Goal: Transaction & Acquisition: Purchase product/service

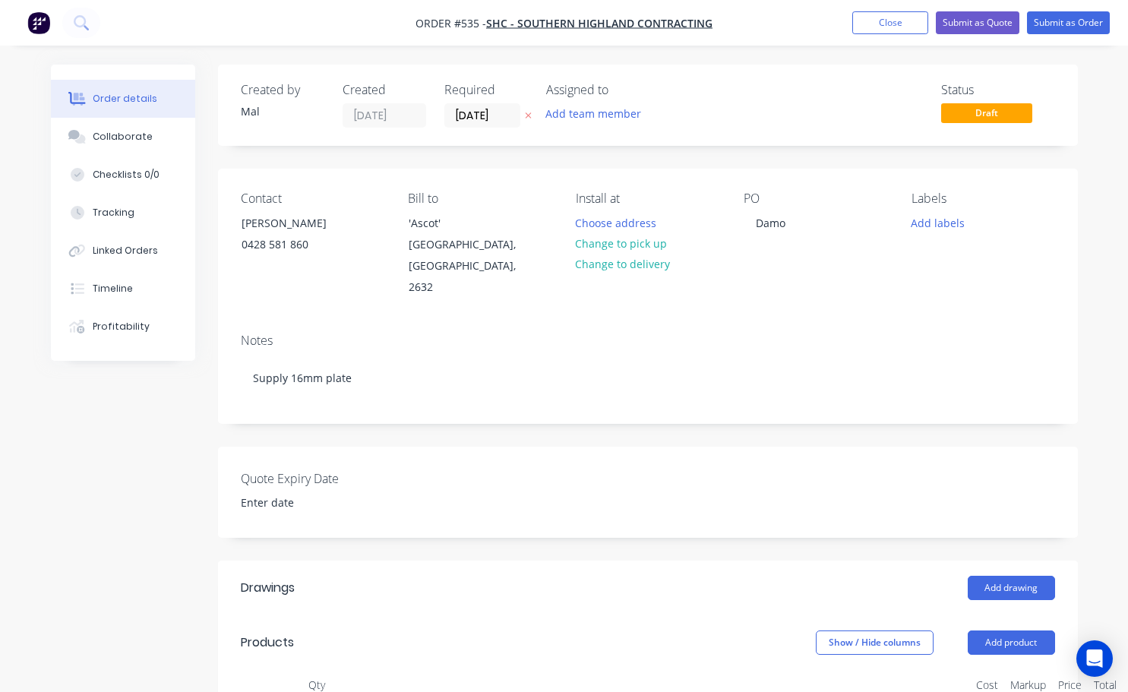
scroll to position [228, 81]
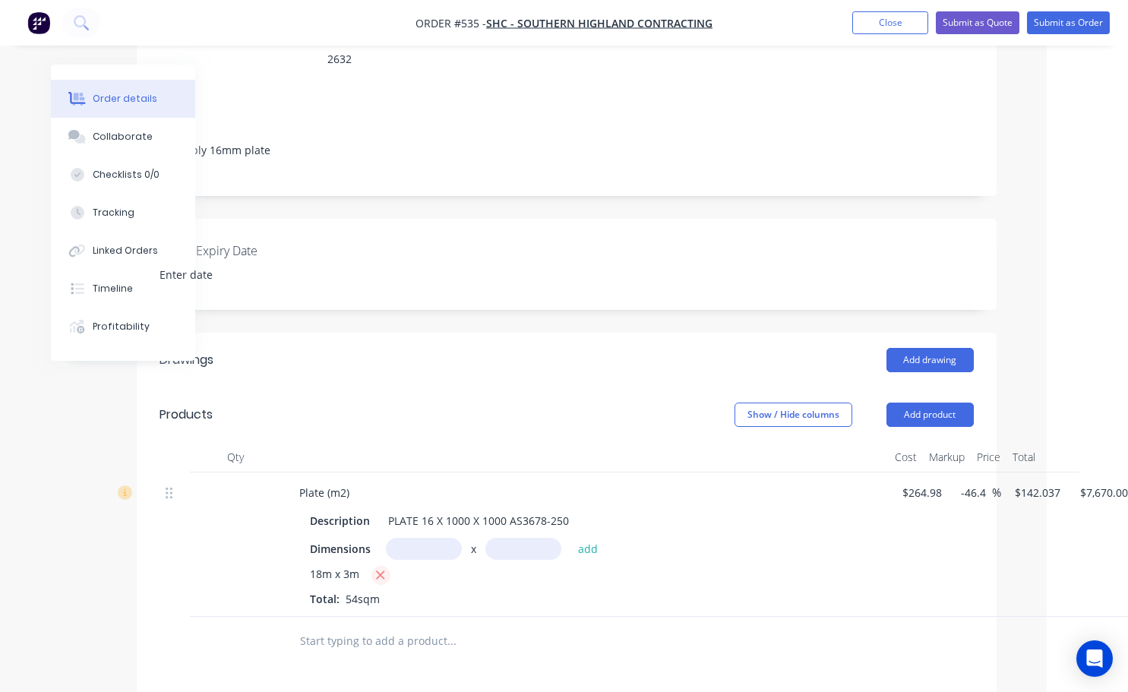
click at [384, 568] on icon "button" at bounding box center [380, 575] width 10 height 14
type input "$0.00"
click at [237, 473] on div at bounding box center [235, 532] width 91 height 119
click at [236, 444] on div "Qty" at bounding box center [235, 457] width 91 height 30
click at [408, 538] on input "text" at bounding box center [424, 549] width 76 height 22
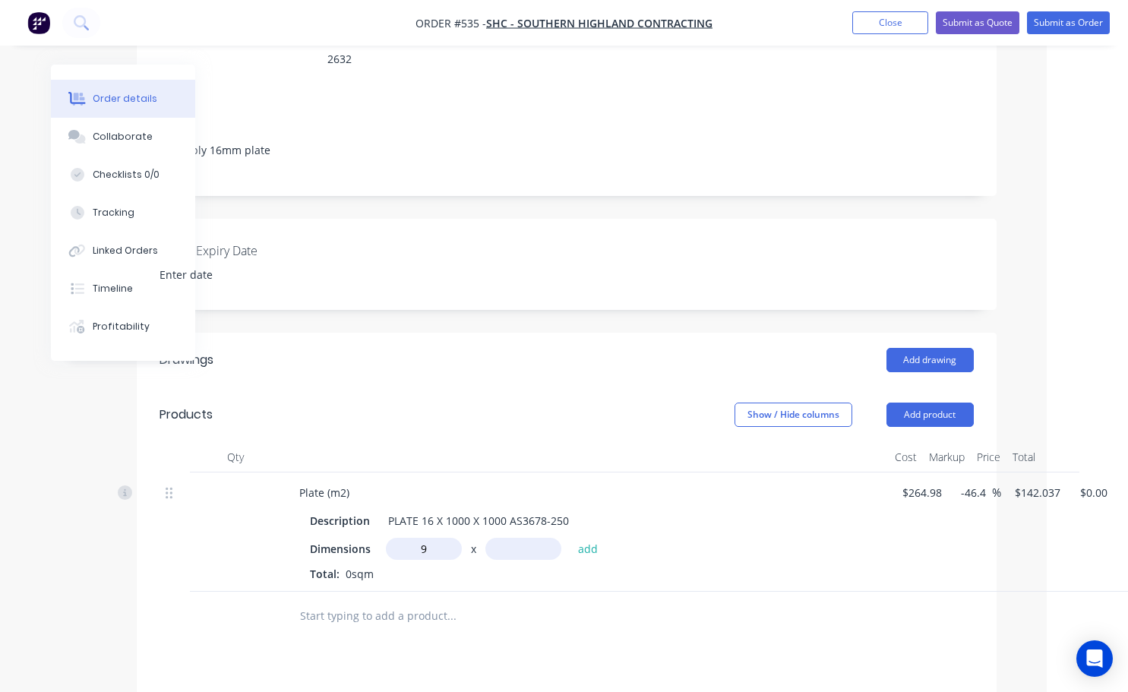
type input "9m"
click at [508, 538] on input "text" at bounding box center [523, 549] width 76 height 22
type input "3m"
click at [581, 538] on button "add" at bounding box center [589, 548] width 36 height 21
type input "$3,835.00"
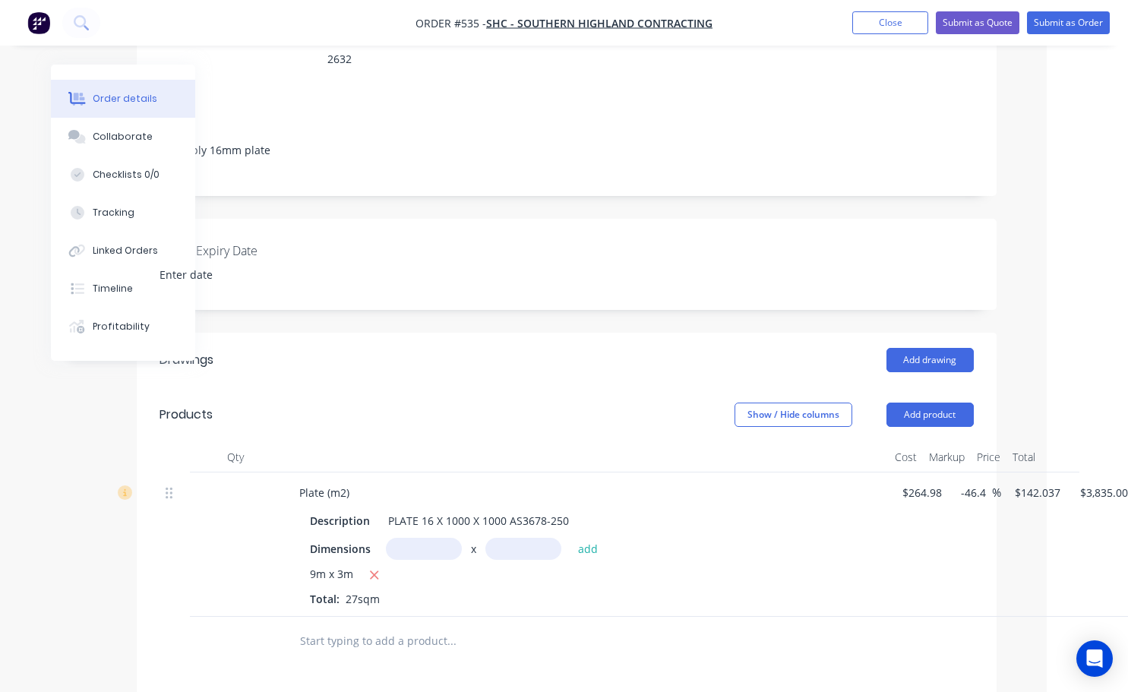
click at [227, 478] on div at bounding box center [235, 545] width 91 height 144
click at [232, 475] on div at bounding box center [235, 545] width 91 height 144
click at [234, 474] on div at bounding box center [235, 545] width 91 height 144
drag, startPoint x: 237, startPoint y: 440, endPoint x: 224, endPoint y: 454, distance: 18.8
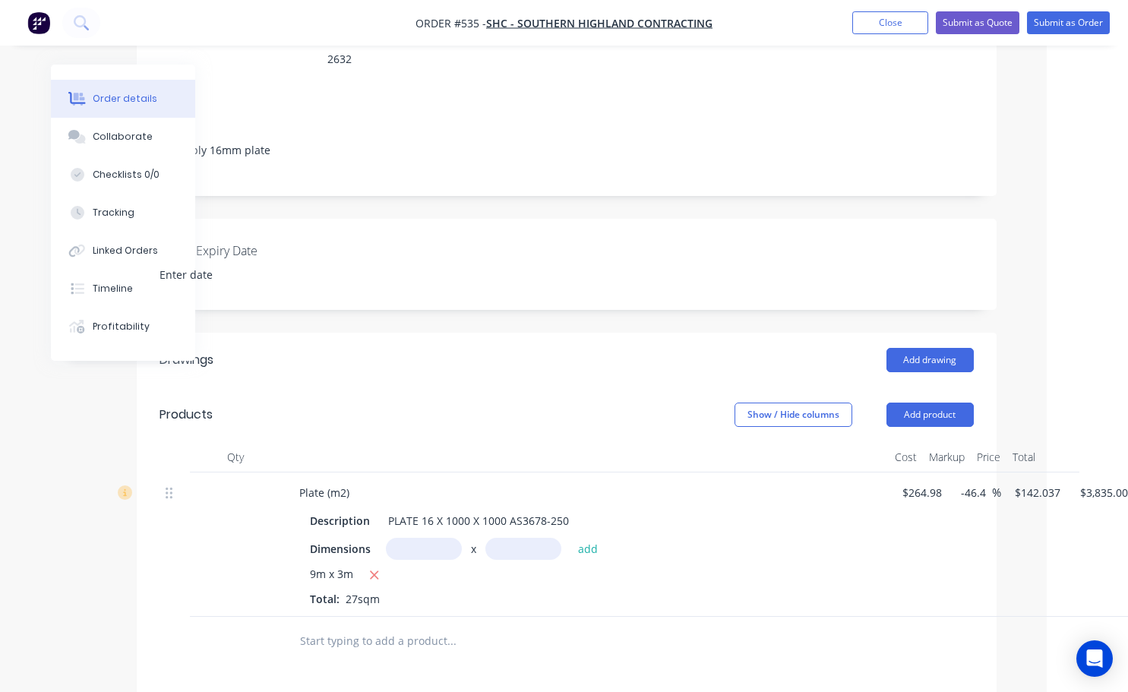
click at [237, 442] on div "Qty" at bounding box center [235, 457] width 91 height 30
click at [261, 510] on div at bounding box center [235, 545] width 91 height 144
click at [588, 538] on button "add" at bounding box center [589, 548] width 36 height 21
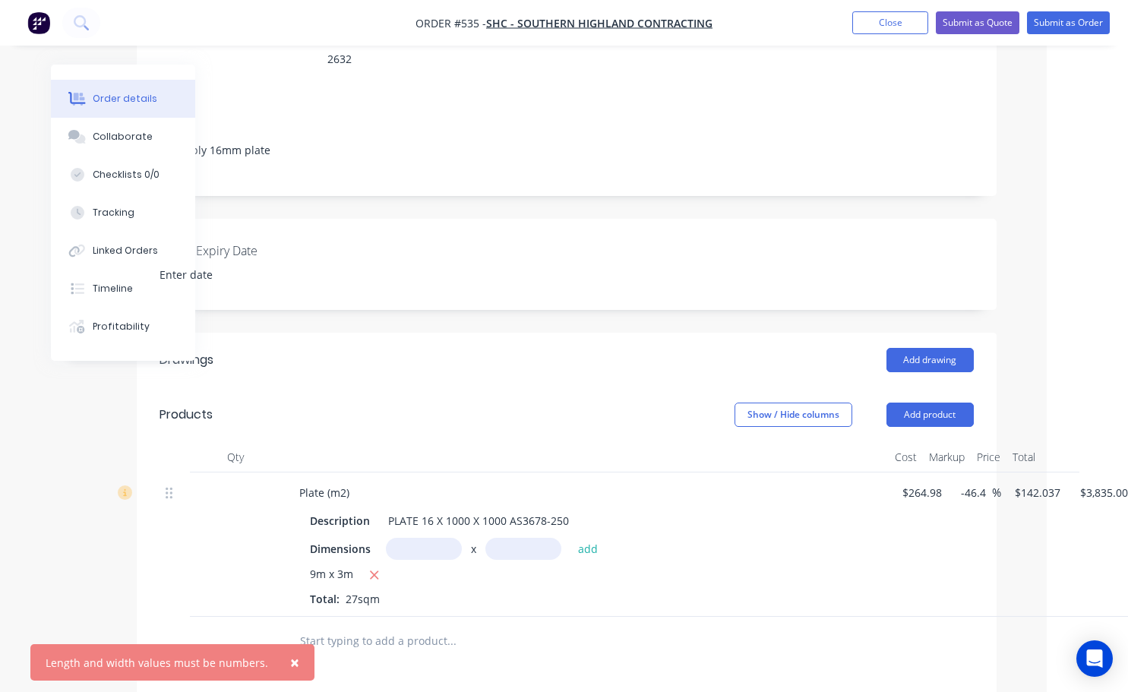
click at [446, 577] on div "9m x 3m Total: 27sqm" at bounding box center [585, 586] width 550 height 41
click at [426, 538] on input "text" at bounding box center [424, 549] width 76 height 22
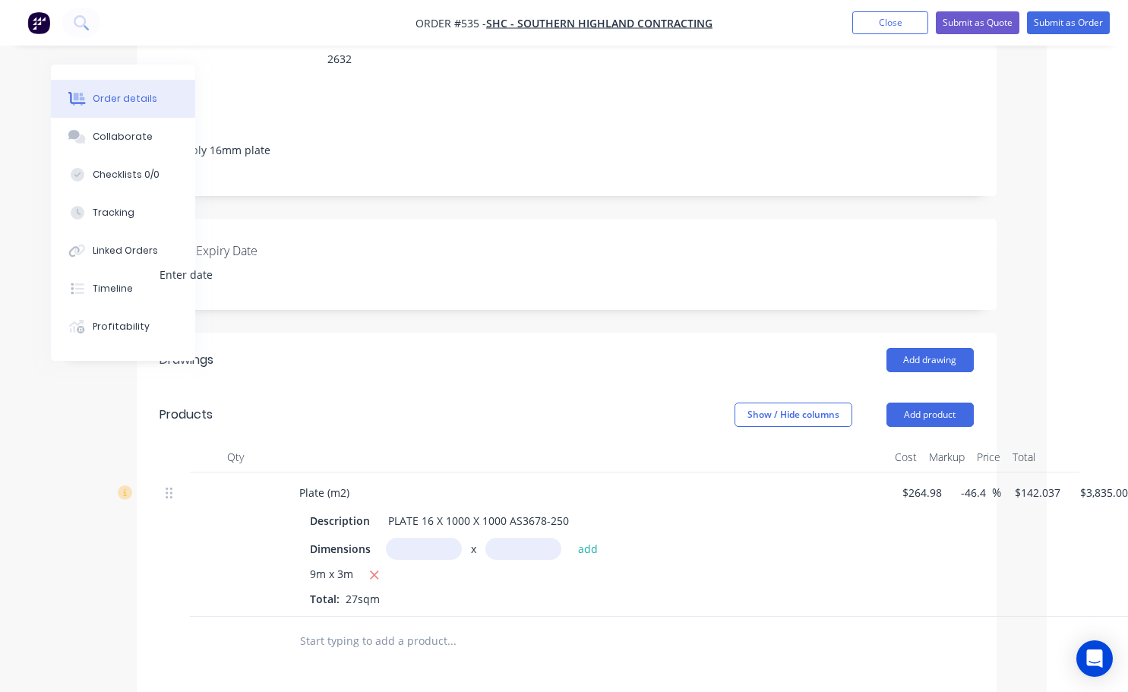
scroll to position [228, 125]
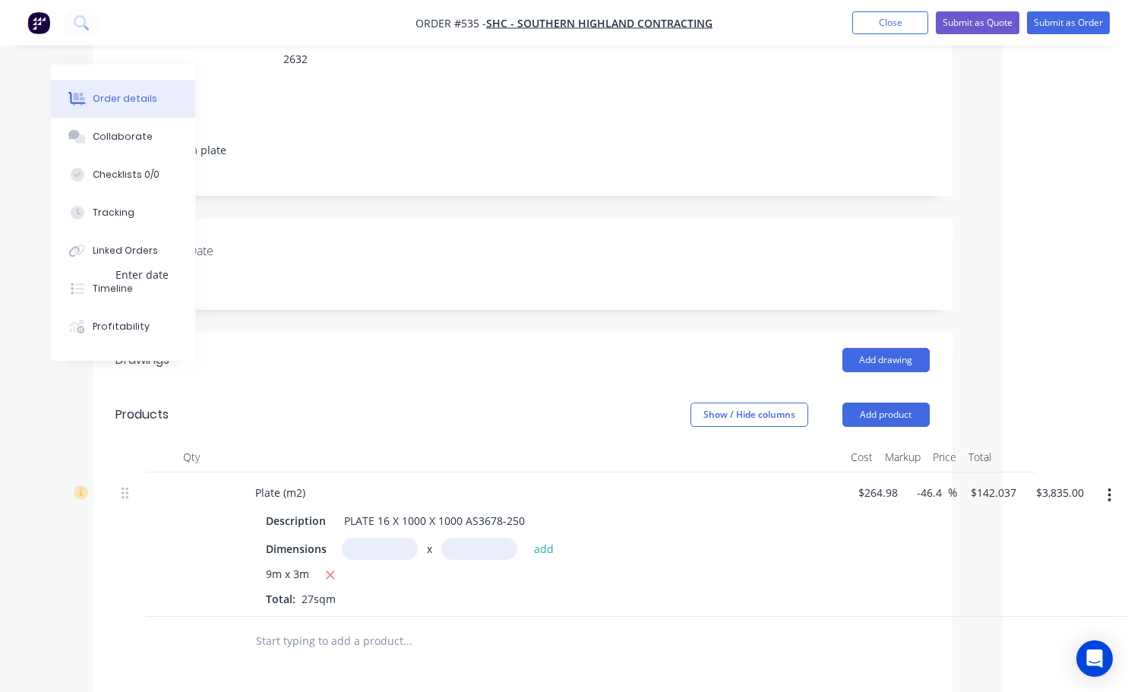
click at [1111, 488] on icon "button" at bounding box center [1109, 495] width 3 height 14
click at [1013, 615] on div "Delete" at bounding box center [1055, 626] width 117 height 22
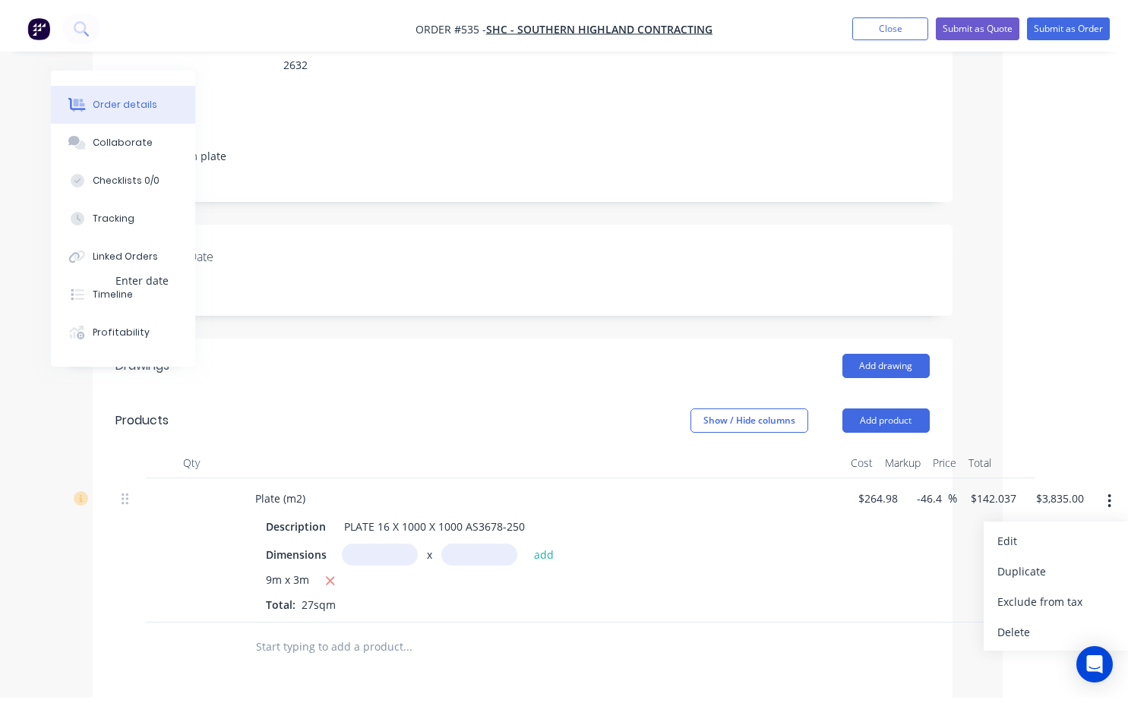
scroll to position [228, 0]
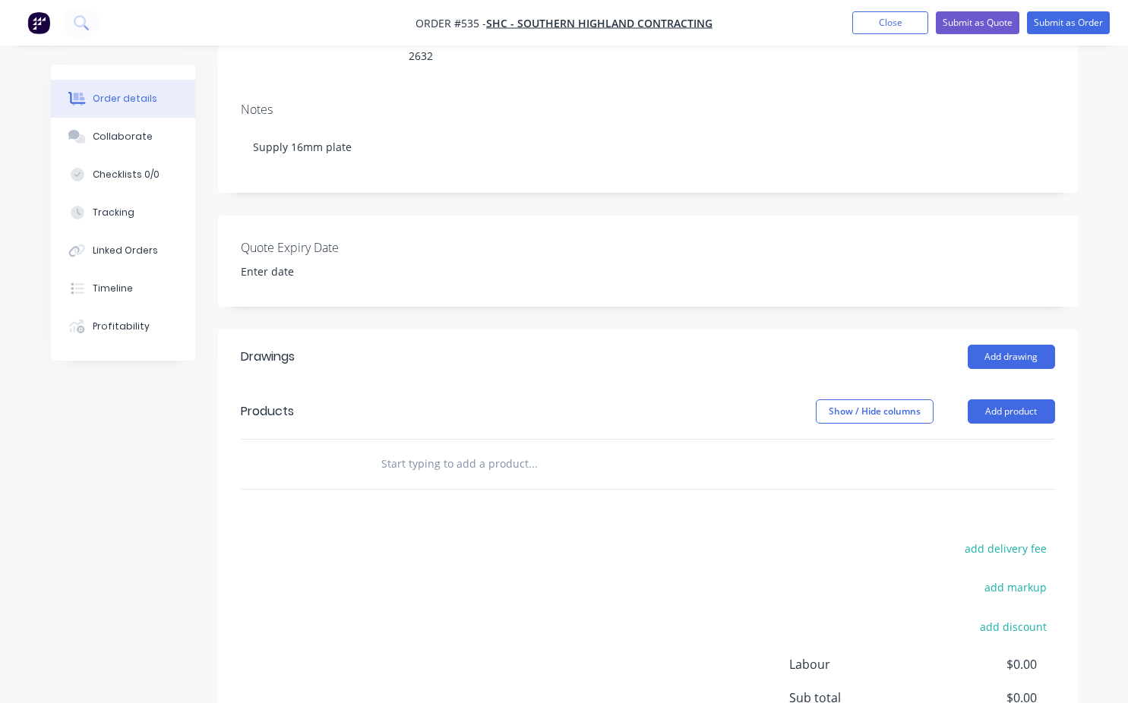
scroll to position [304, 0]
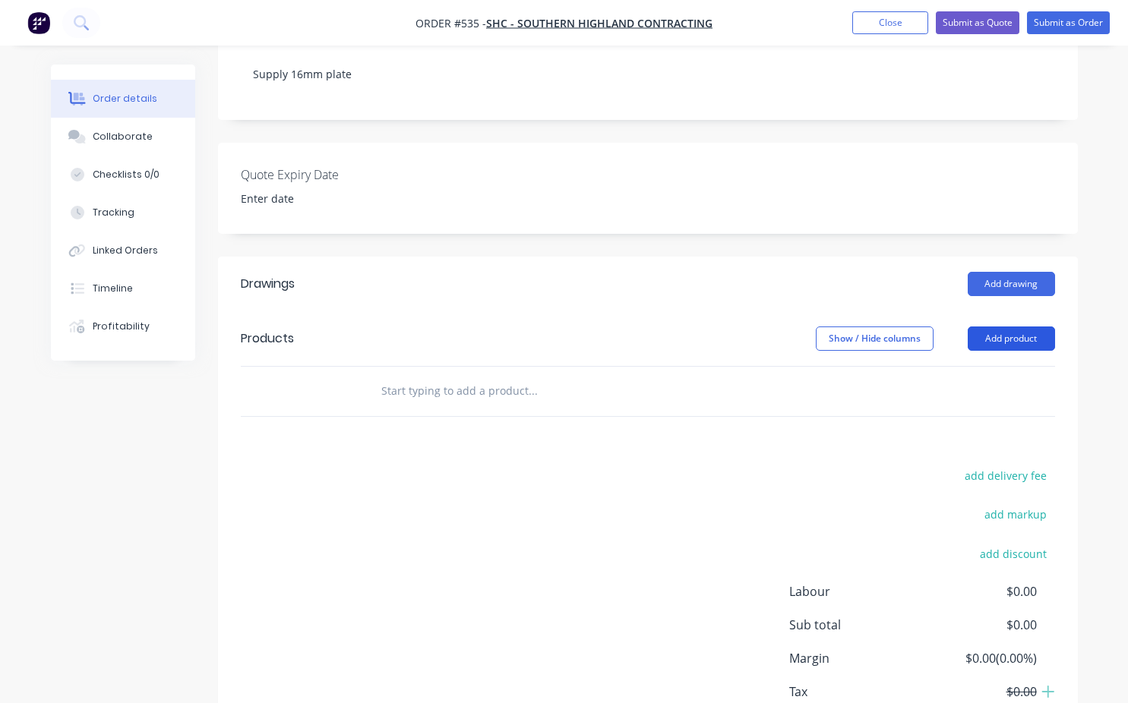
click at [1006, 327] on button "Add product" at bounding box center [1011, 339] width 87 height 24
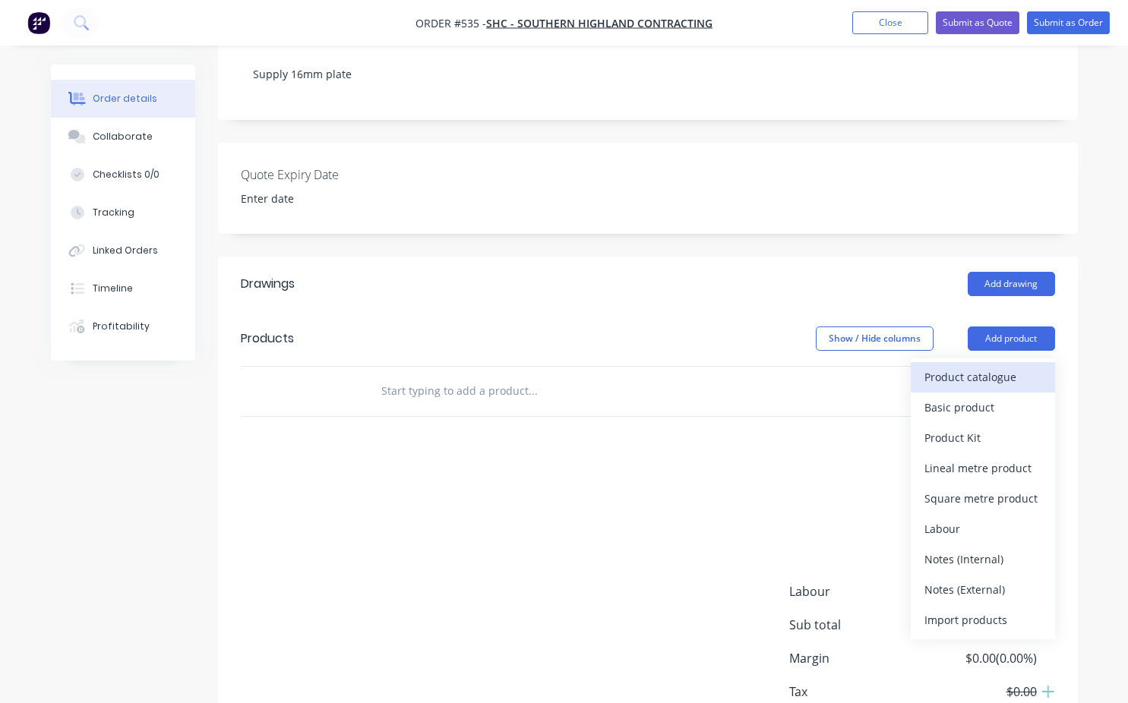
click at [953, 366] on div "Product catalogue" at bounding box center [983, 377] width 117 height 22
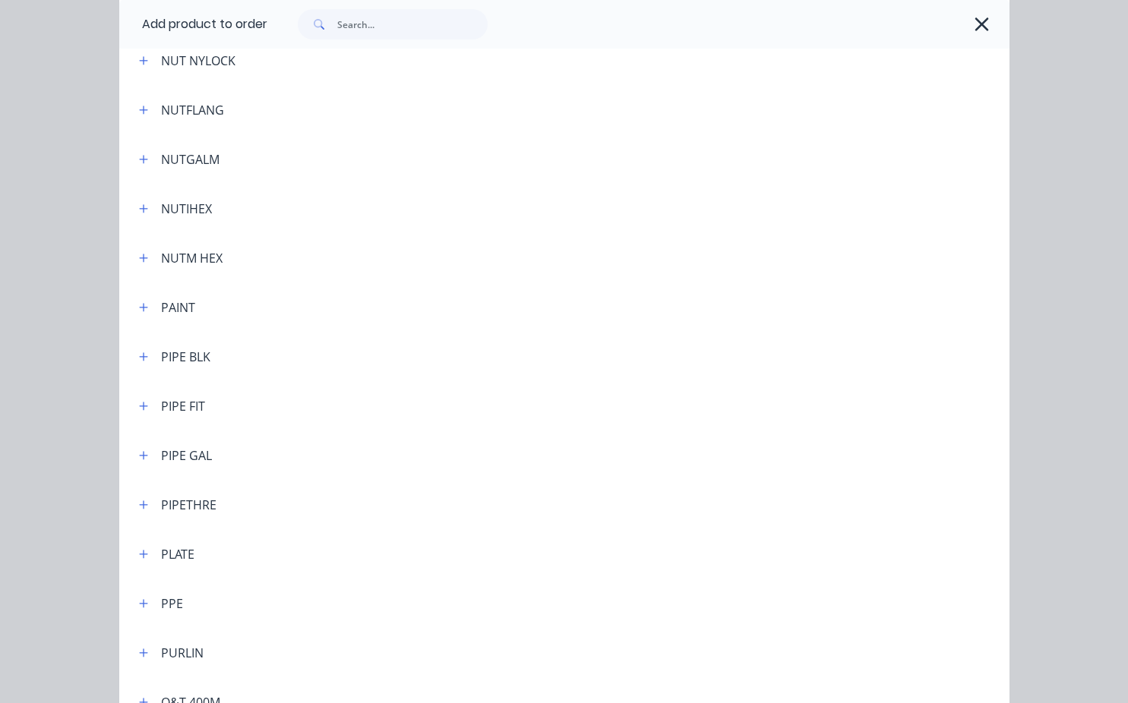
scroll to position [3419, 0]
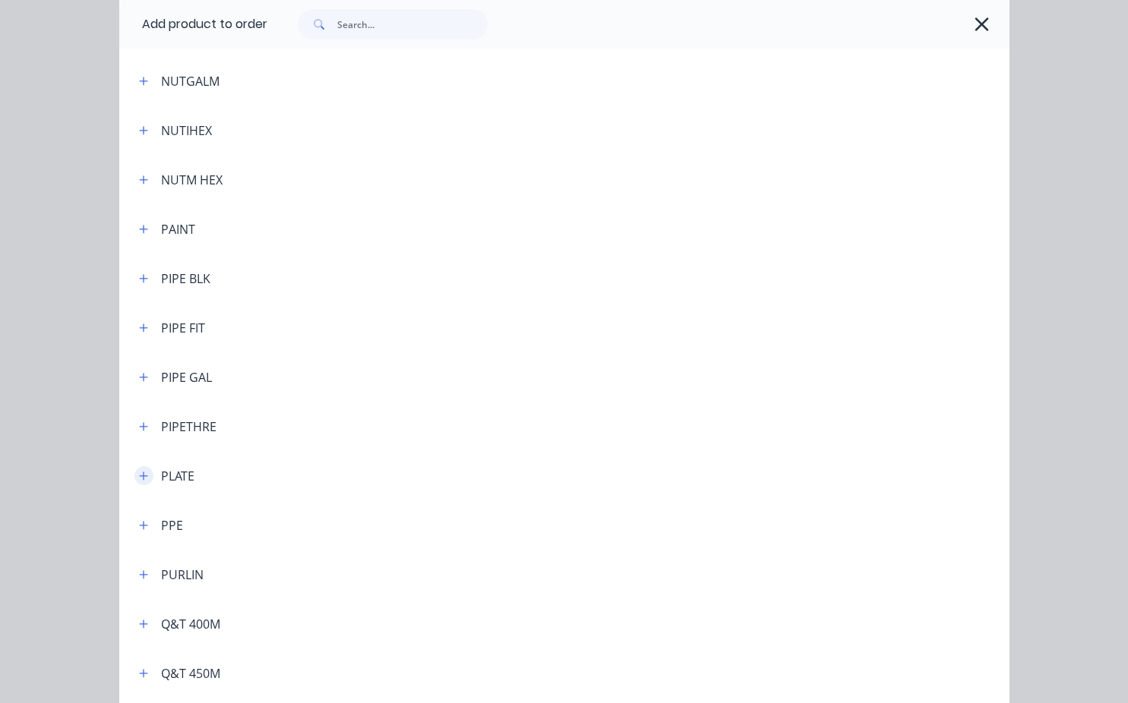
click at [139, 477] on icon "button" at bounding box center [143, 476] width 9 height 11
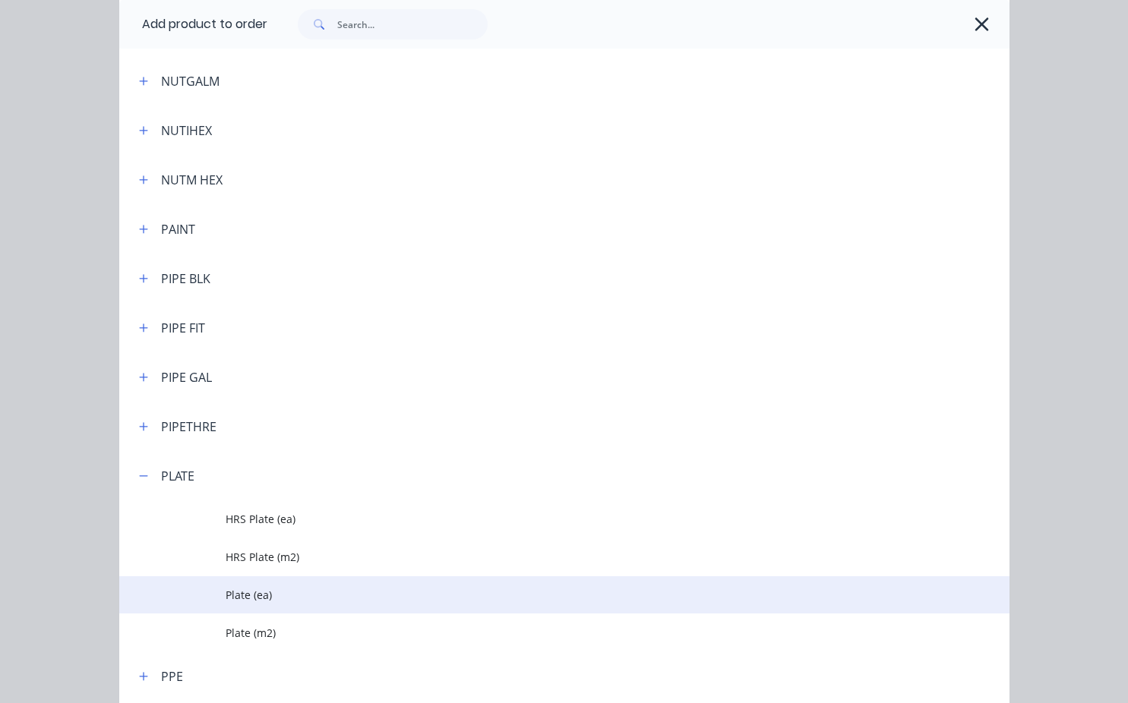
click at [251, 599] on span "Plate (ea)" at bounding box center [539, 595] width 627 height 16
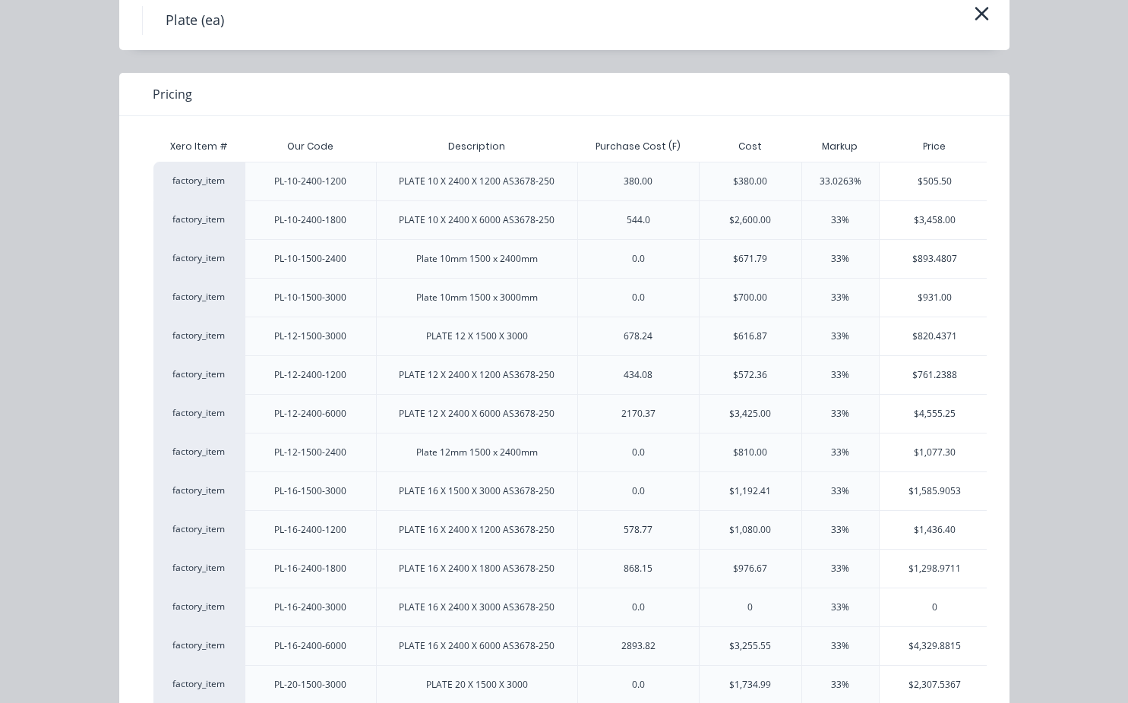
scroll to position [0, 0]
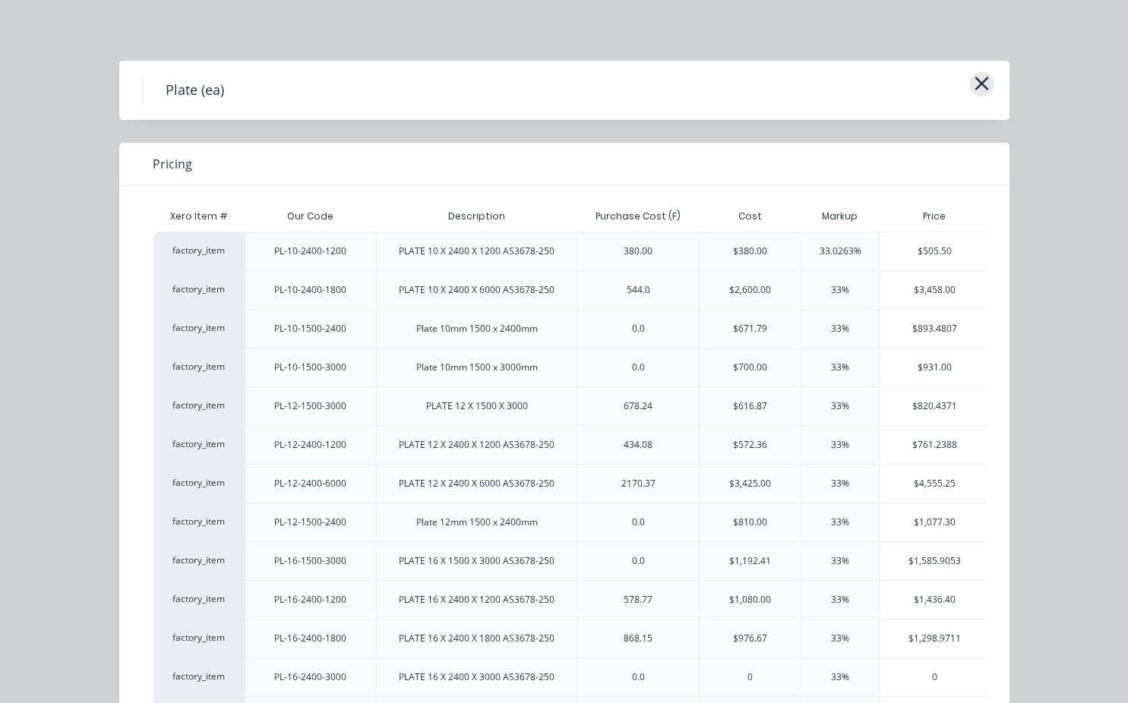
click at [980, 93] on icon "button" at bounding box center [982, 83] width 16 height 21
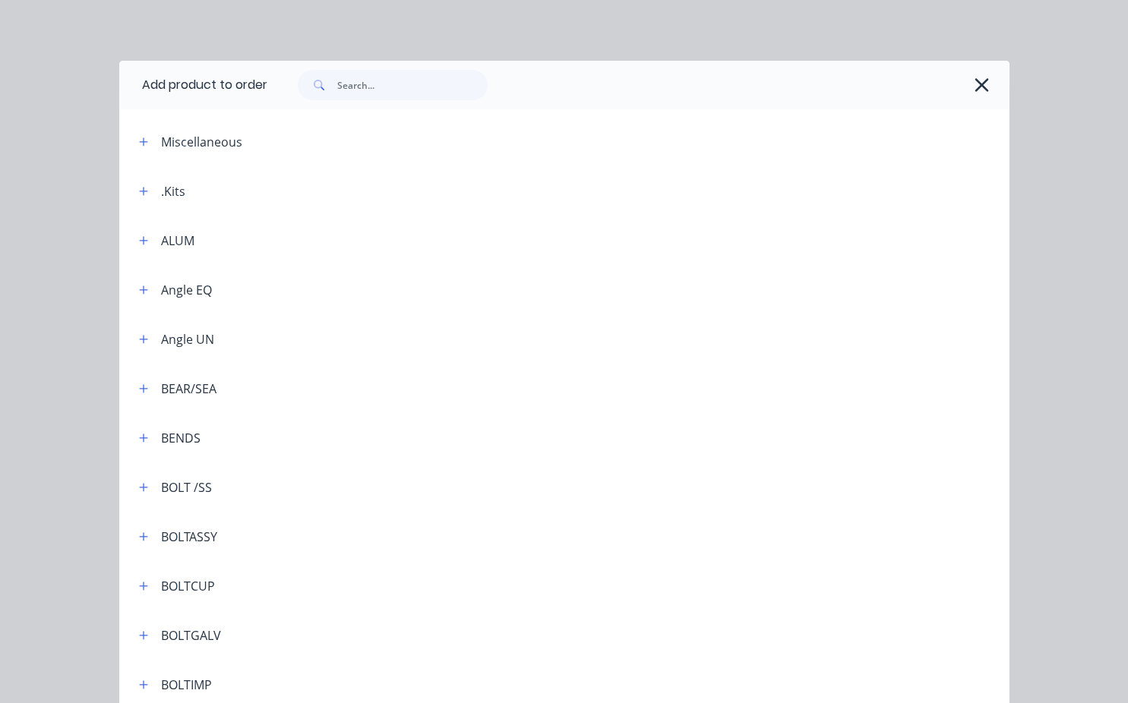
scroll to position [3870, 0]
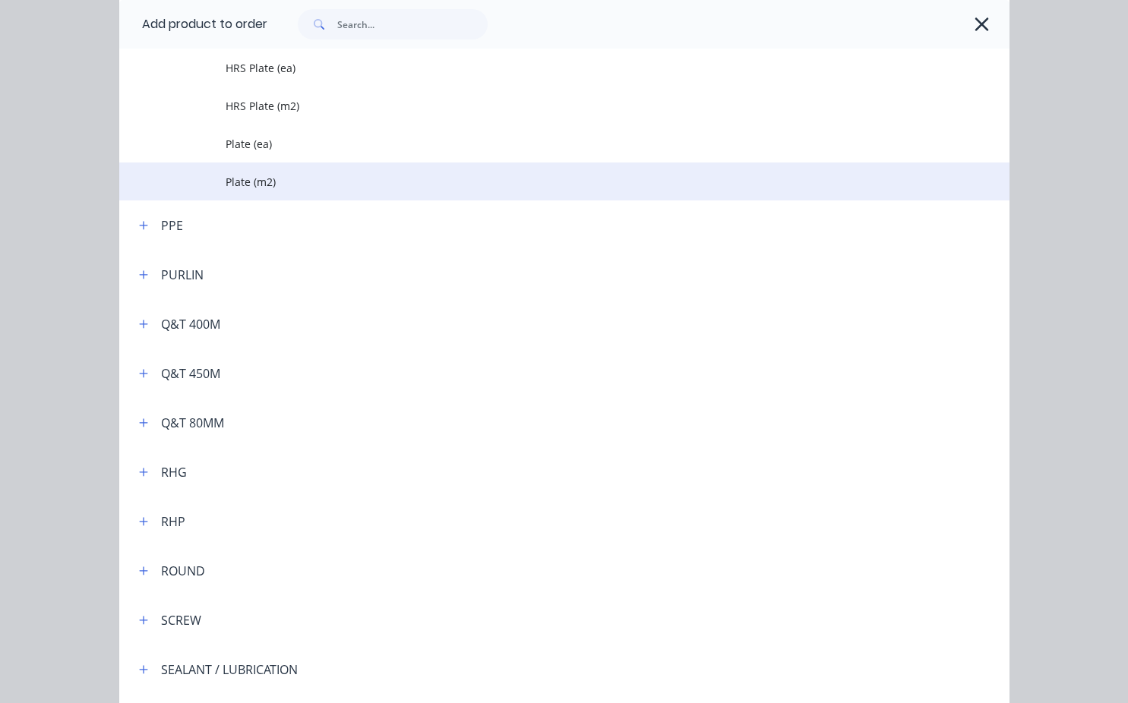
click at [239, 193] on td "Plate (m2)" at bounding box center [617, 182] width 783 height 38
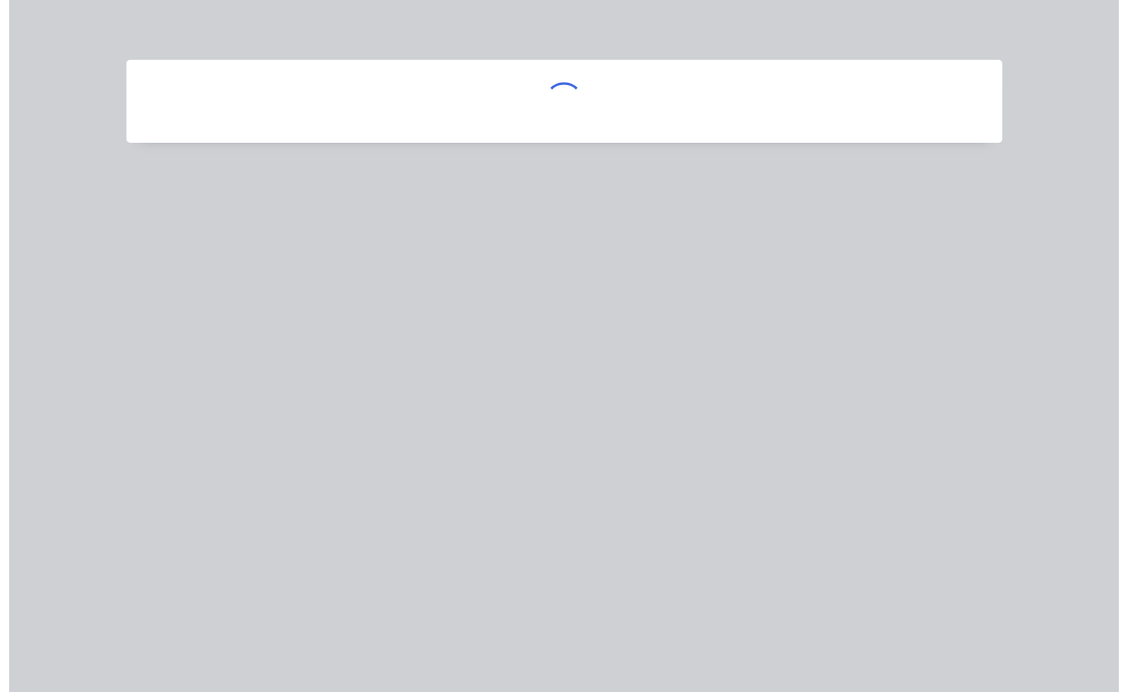
scroll to position [0, 0]
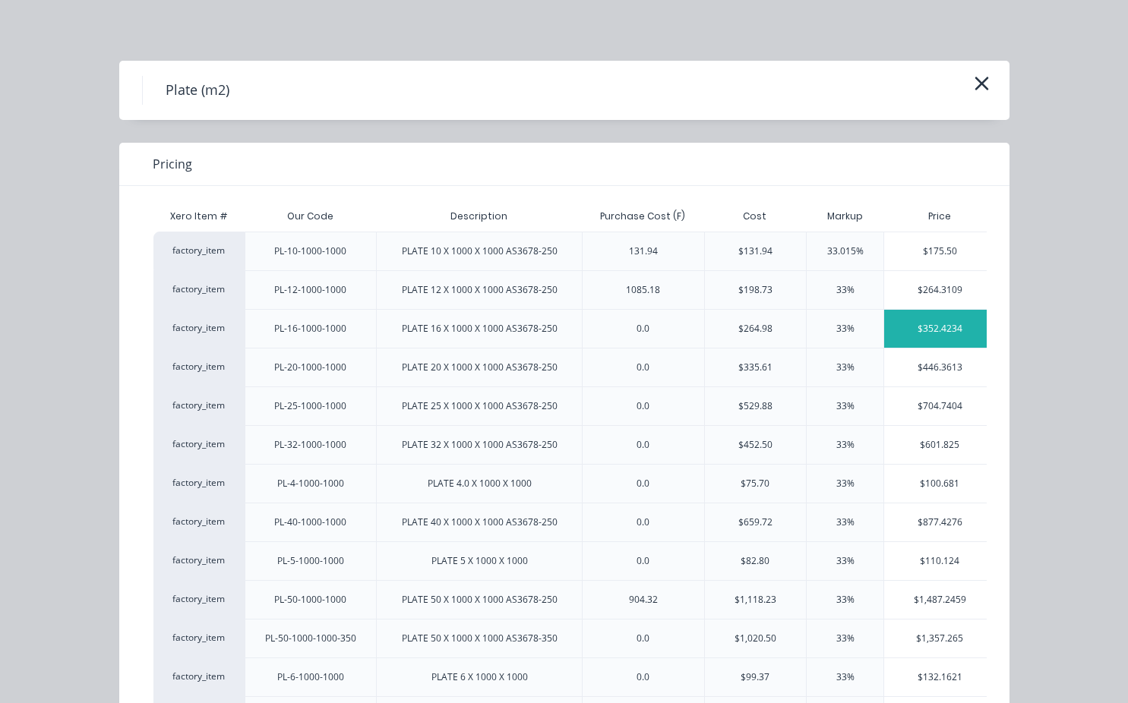
click at [963, 326] on div "$352.4234" at bounding box center [940, 329] width 112 height 38
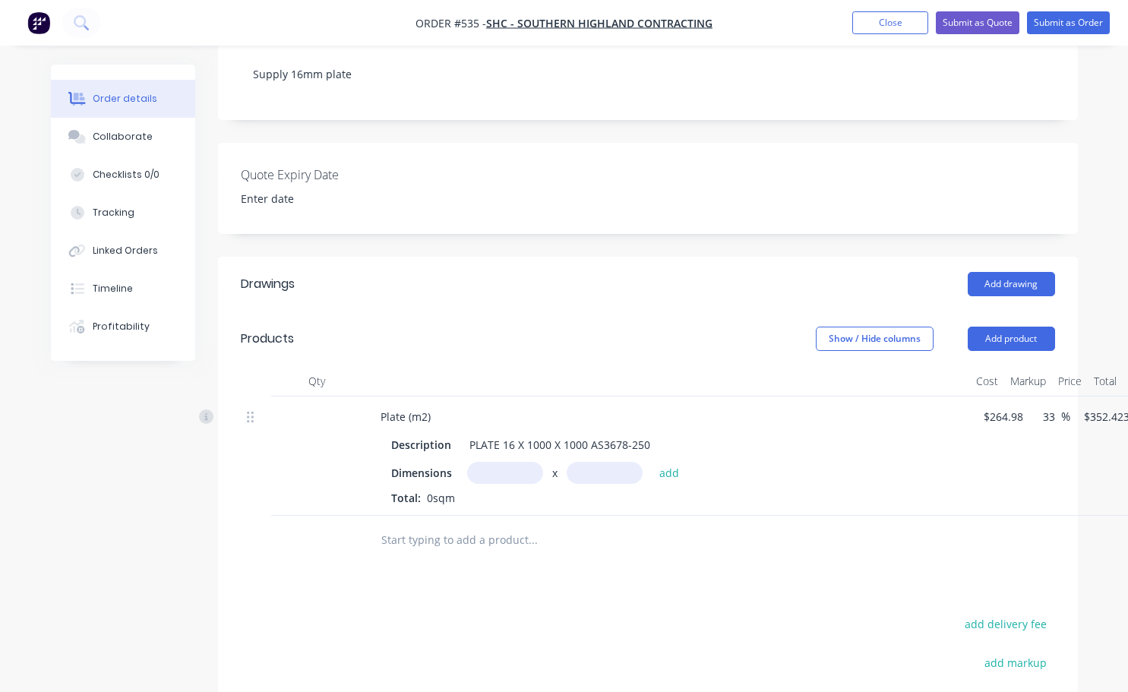
click at [324, 397] on div at bounding box center [316, 456] width 91 height 119
drag, startPoint x: 318, startPoint y: 397, endPoint x: 470, endPoint y: 412, distance: 153.4
click at [465, 400] on div "Plate (m2) Description PLATE 16 X 1000 X 1000 AS3678-250 Dimensions x add Total…" at bounding box center [648, 456] width 814 height 119
click at [487, 462] on input "text" at bounding box center [505, 473] width 76 height 22
type input "9m"
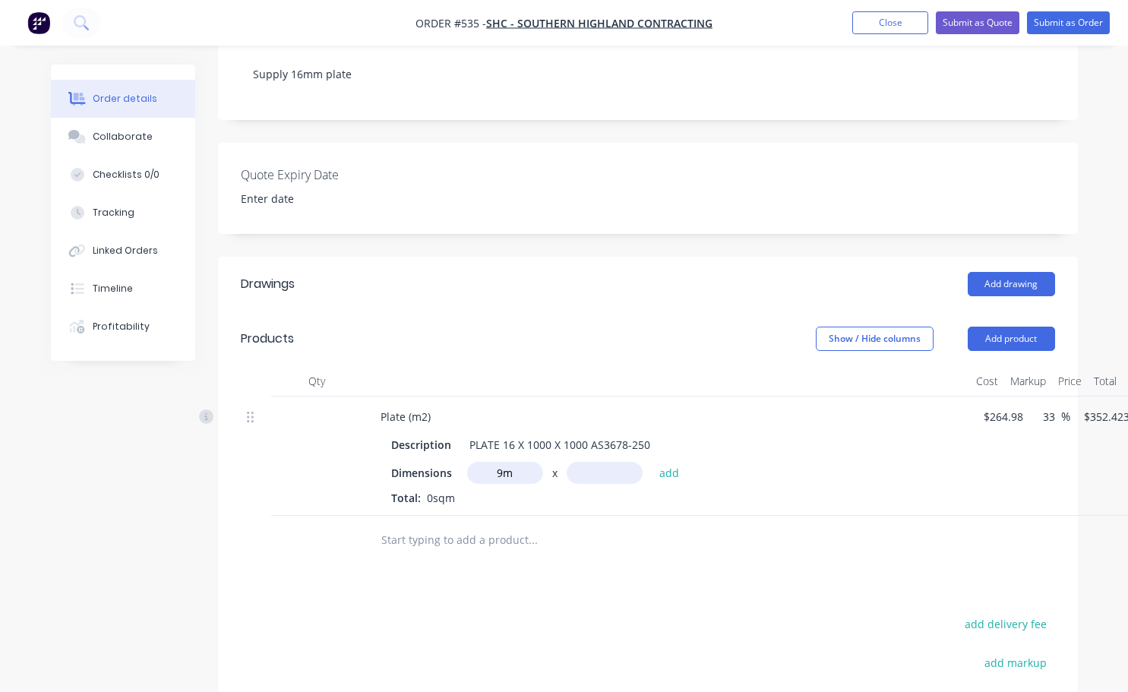
click at [596, 462] on input "text" at bounding box center [605, 473] width 76 height 22
type input "3m"
click at [661, 462] on button "add" at bounding box center [670, 472] width 36 height 21
type input "$9,515.43"
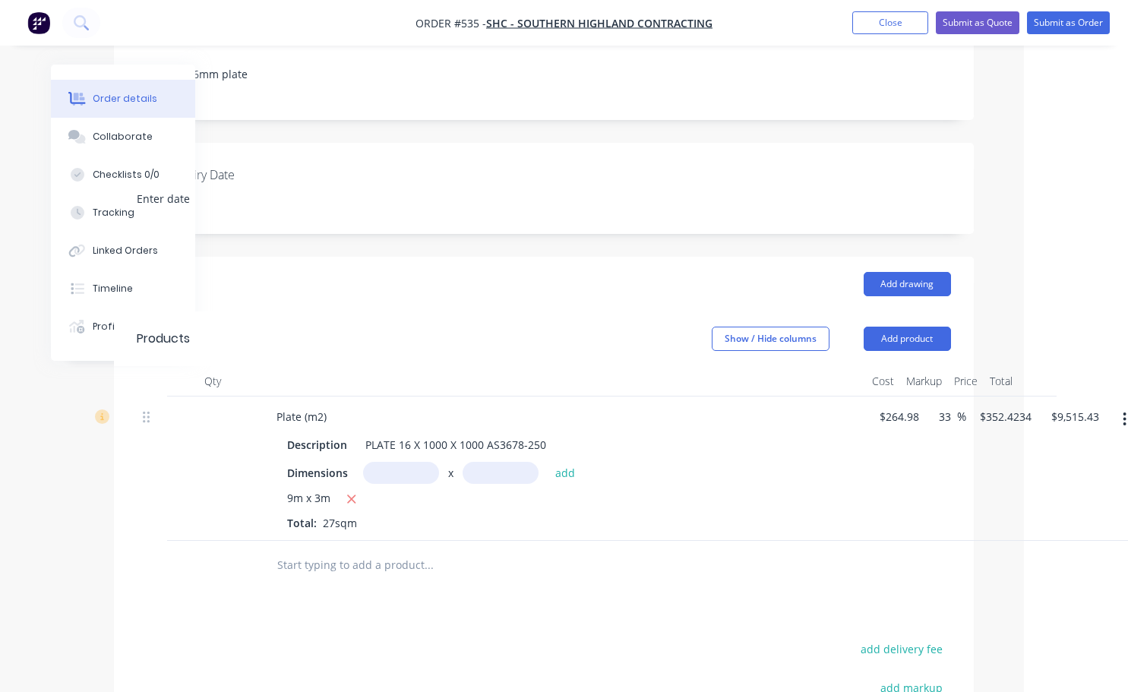
scroll to position [304, 119]
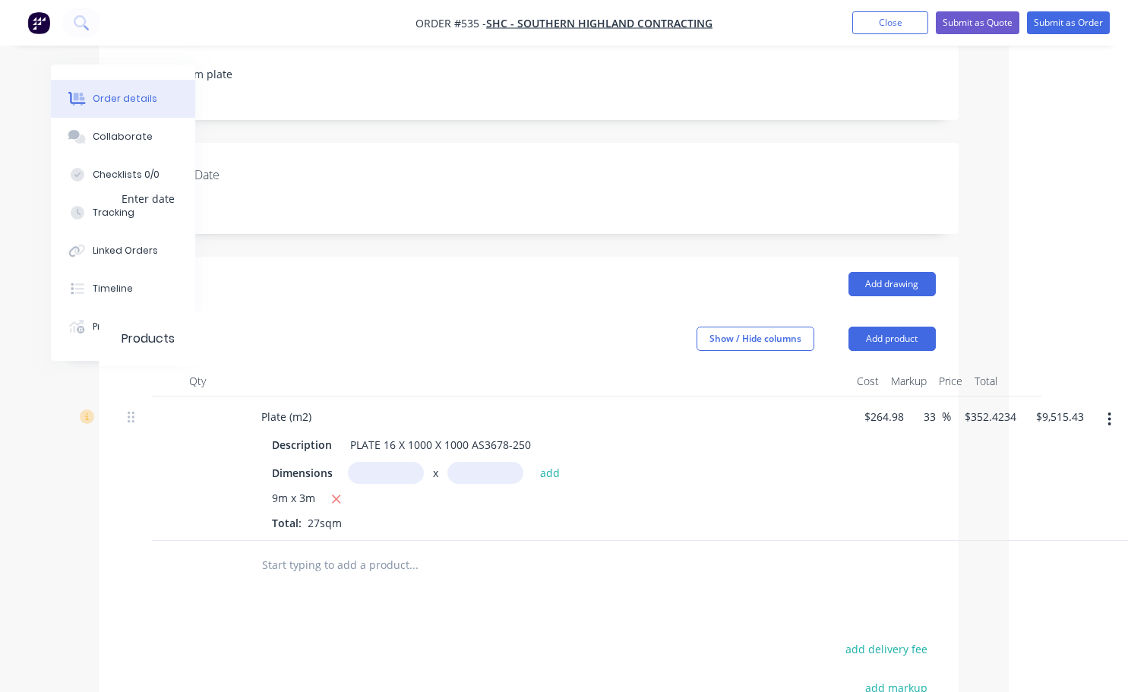
click at [1112, 406] on button "button" at bounding box center [1110, 419] width 36 height 27
click at [1030, 479] on div "Duplicate" at bounding box center [1055, 490] width 117 height 22
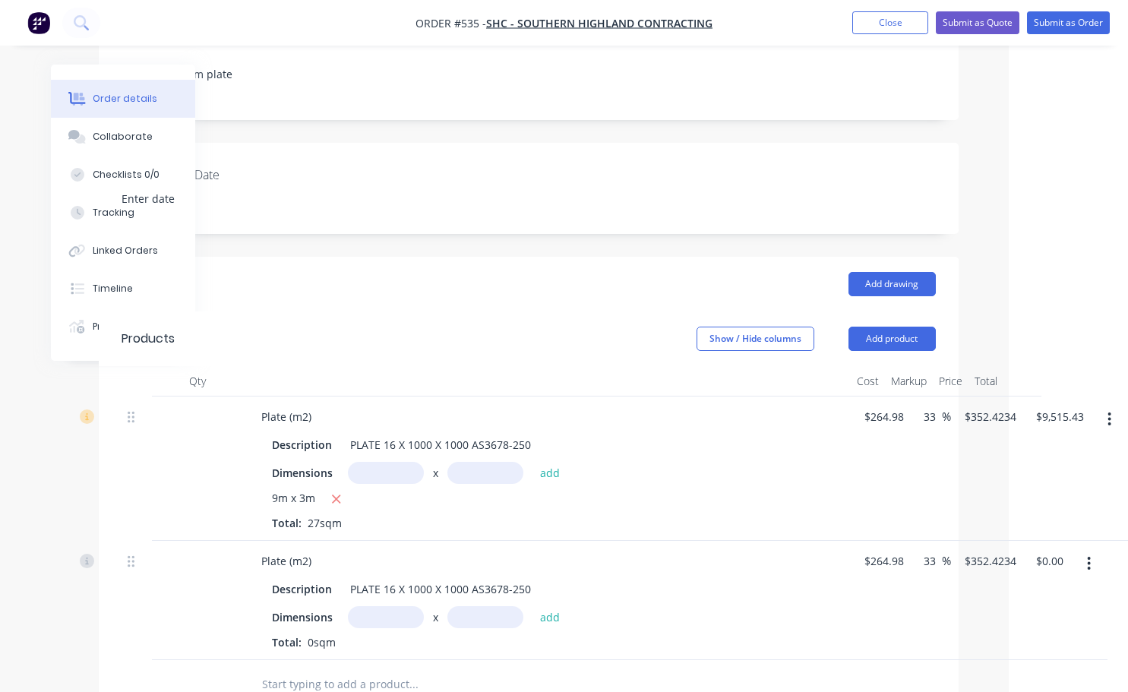
scroll to position [380, 119]
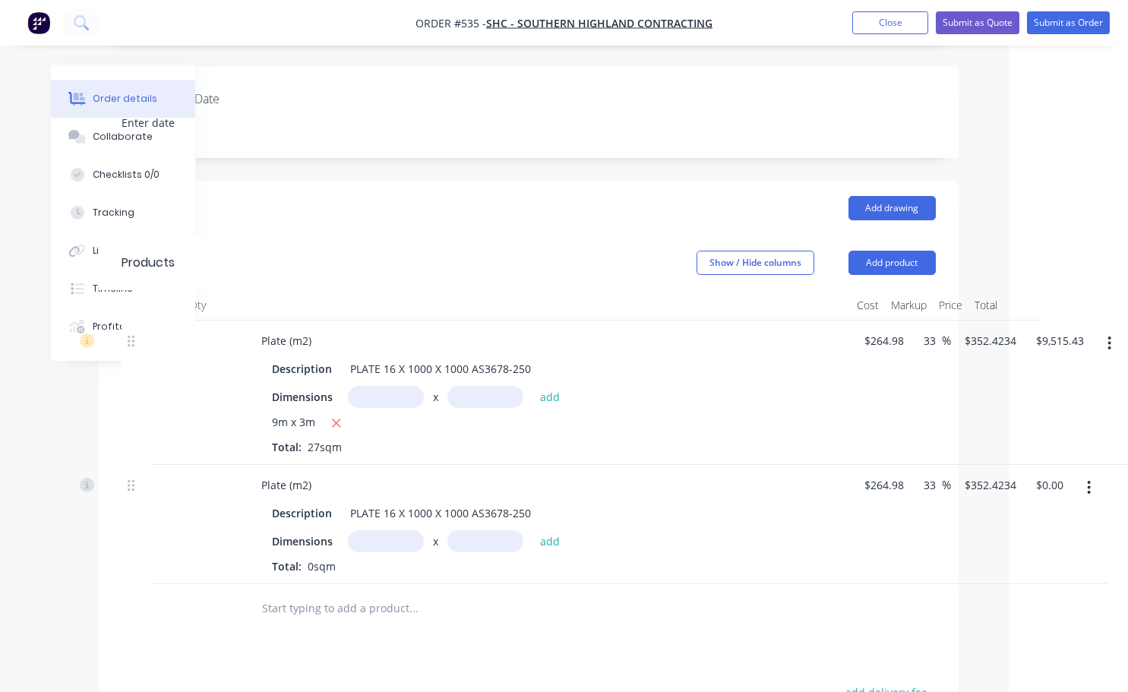
drag, startPoint x: 357, startPoint y: 513, endPoint x: 365, endPoint y: 522, distance: 11.9
click at [358, 530] on input "text" at bounding box center [386, 541] width 76 height 22
type input "9m"
click at [493, 532] on div "Dimensions 9m x add Total: 0sqm" at bounding box center [547, 552] width 550 height 44
click at [485, 530] on input "text" at bounding box center [485, 541] width 76 height 22
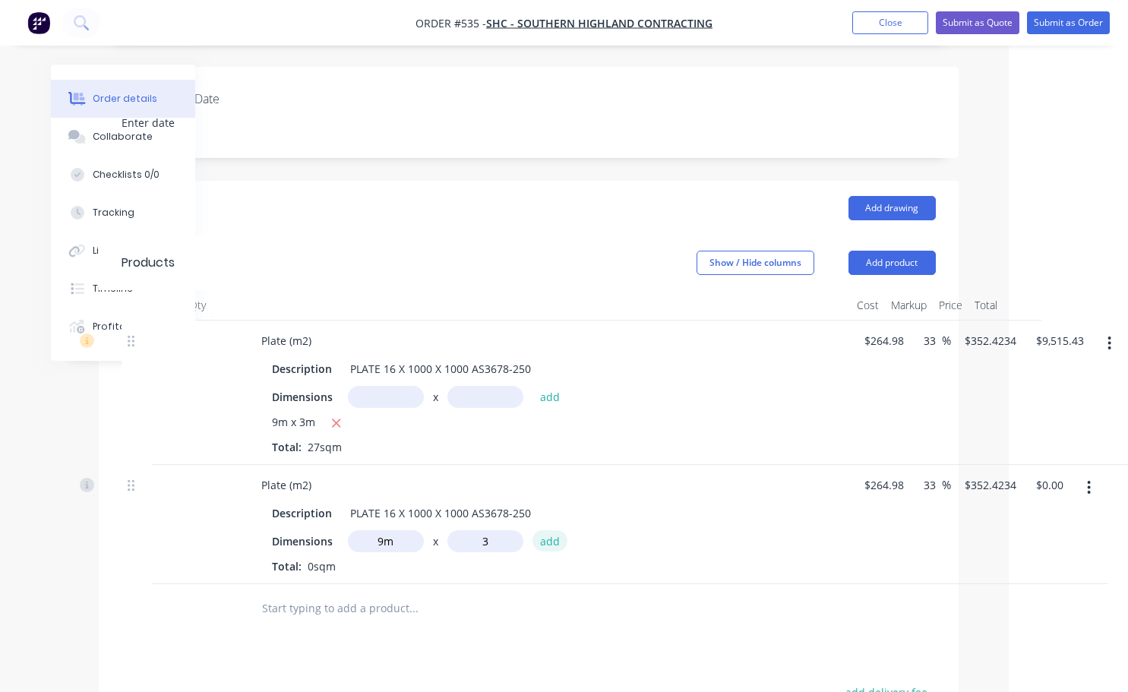
type input "3m"
click at [564, 530] on div "9m x 3m add" at bounding box center [458, 541] width 220 height 22
click at [549, 530] on button "add" at bounding box center [551, 540] width 36 height 21
type input "$9,515.43"
click at [1058, 330] on input "9515.43" at bounding box center [1058, 341] width 47 height 22
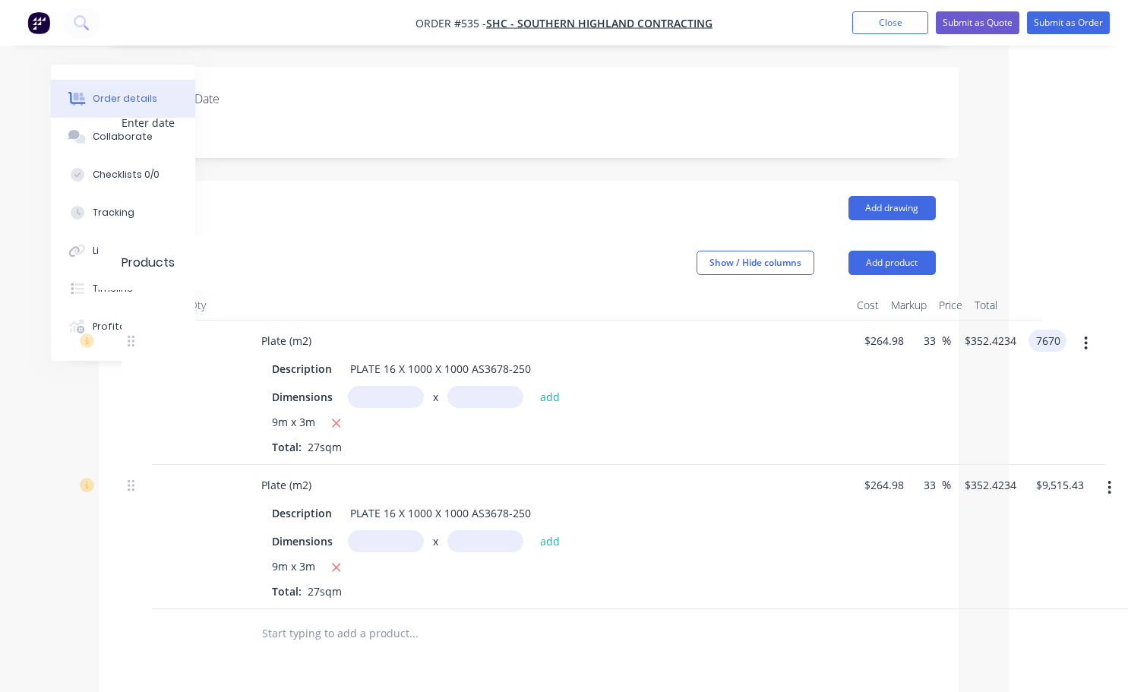
type input "7670"
type input "7.21"
type input "$284.0741"
type input "$7,670.00"
click at [1052, 355] on div "$7,670.00 $7,670.00" at bounding box center [1066, 393] width 68 height 144
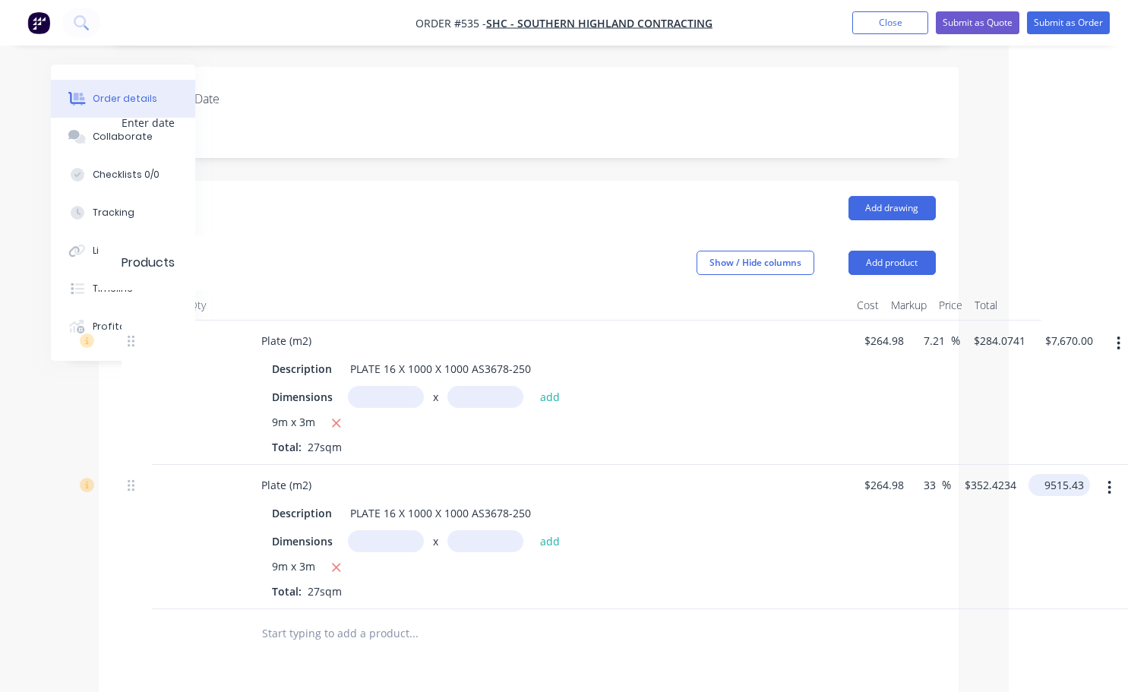
click at [1054, 474] on input "9515.43" at bounding box center [1062, 485] width 55 height 22
type input "7670"
type input "7.21"
type input "$284.0741"
type input "$7,670.00"
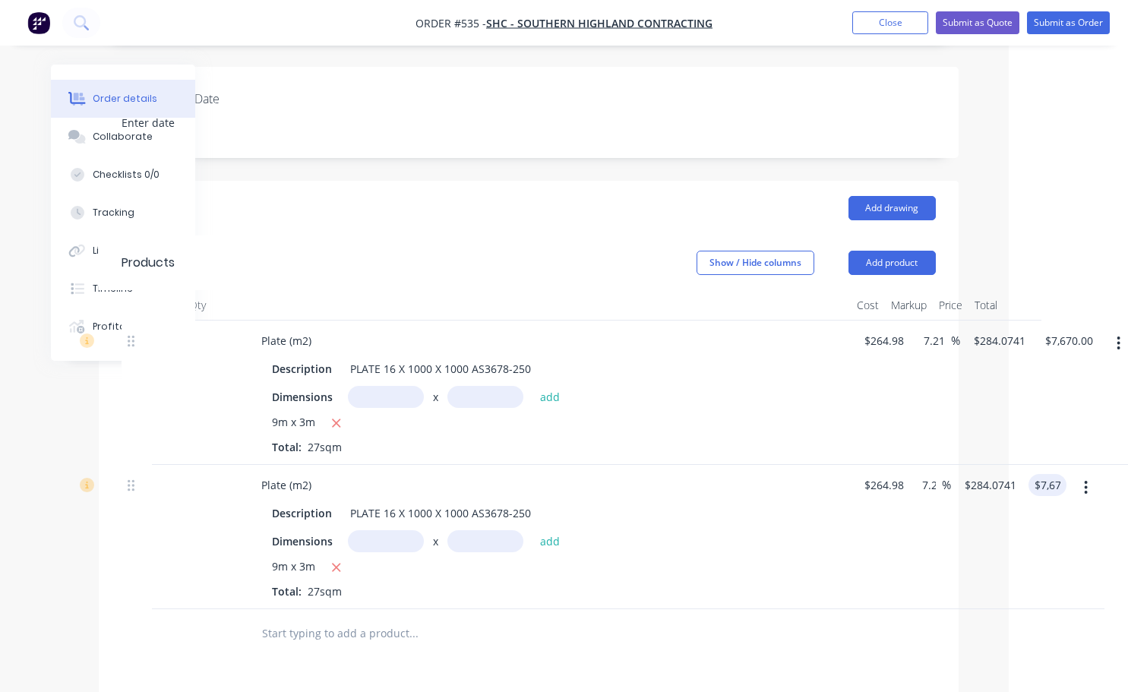
click at [936, 512] on div "Plate (m2) Description PLATE 16 X 1000 X 1000 AS3678-250 Dimensions x add 9m x …" at bounding box center [529, 537] width 814 height 144
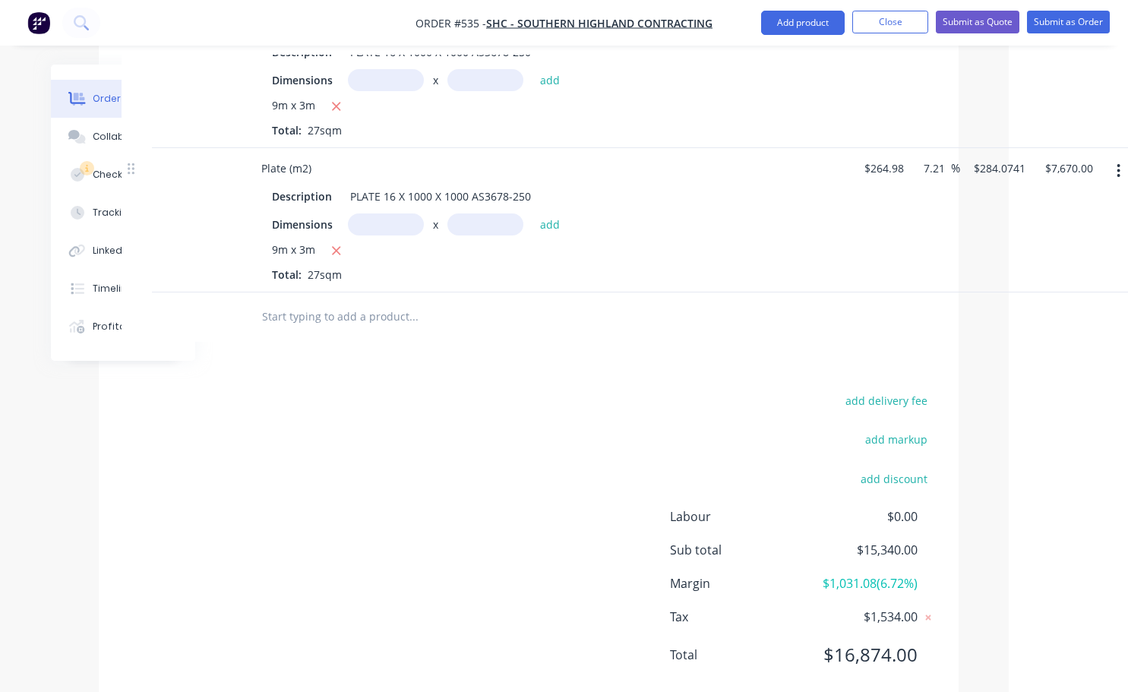
scroll to position [713, 119]
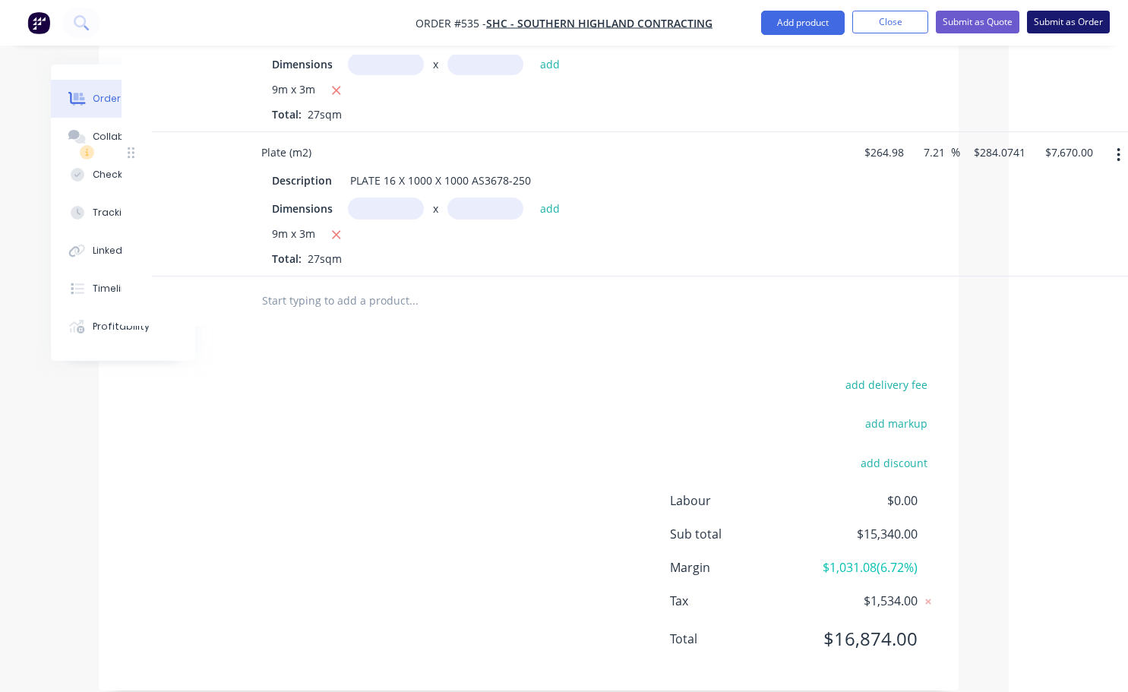
click at [1079, 24] on button "Submit as Order" at bounding box center [1068, 22] width 83 height 23
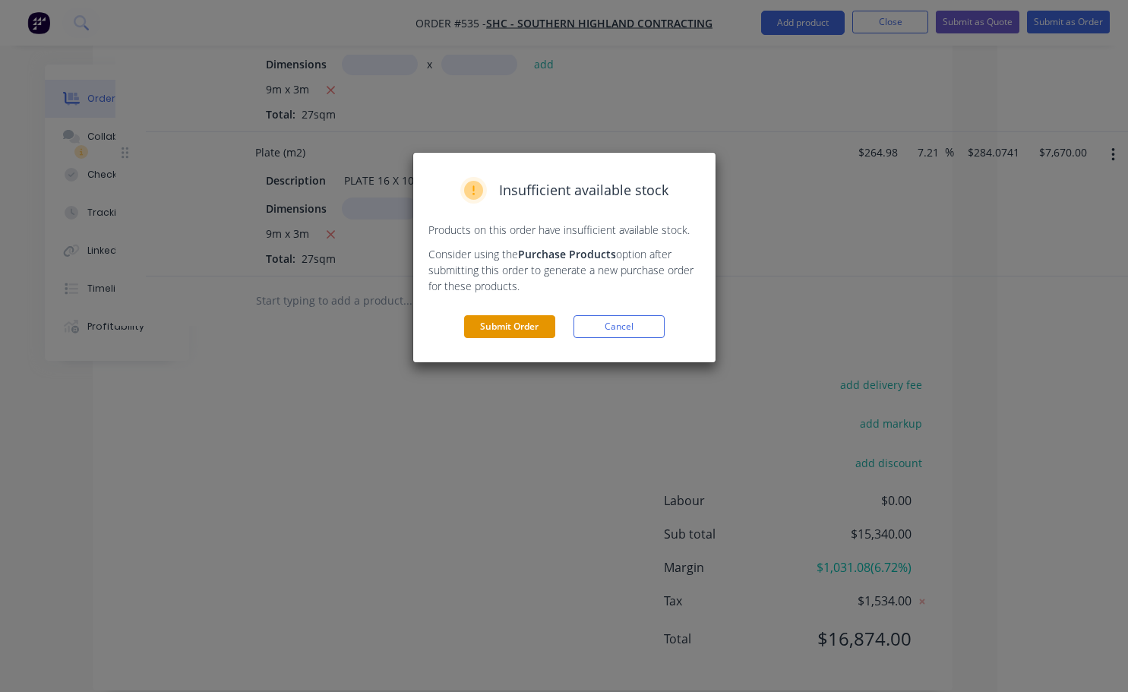
click at [530, 323] on button "Submit Order" at bounding box center [509, 326] width 91 height 23
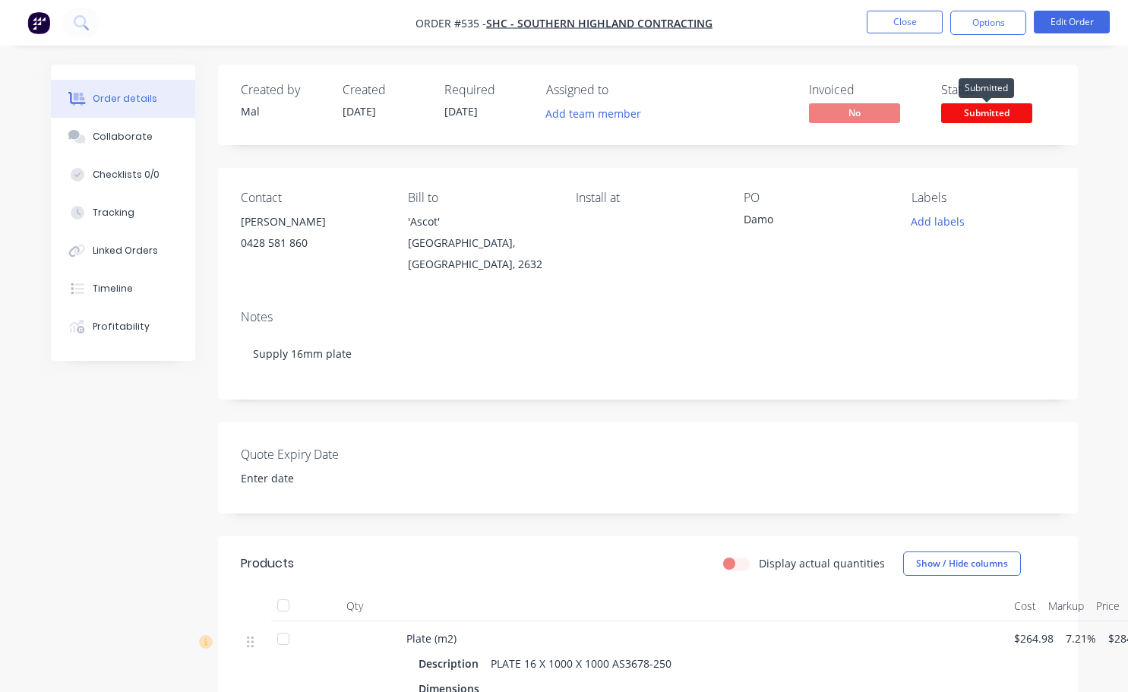
click at [960, 112] on span "Submitted" at bounding box center [986, 112] width 91 height 19
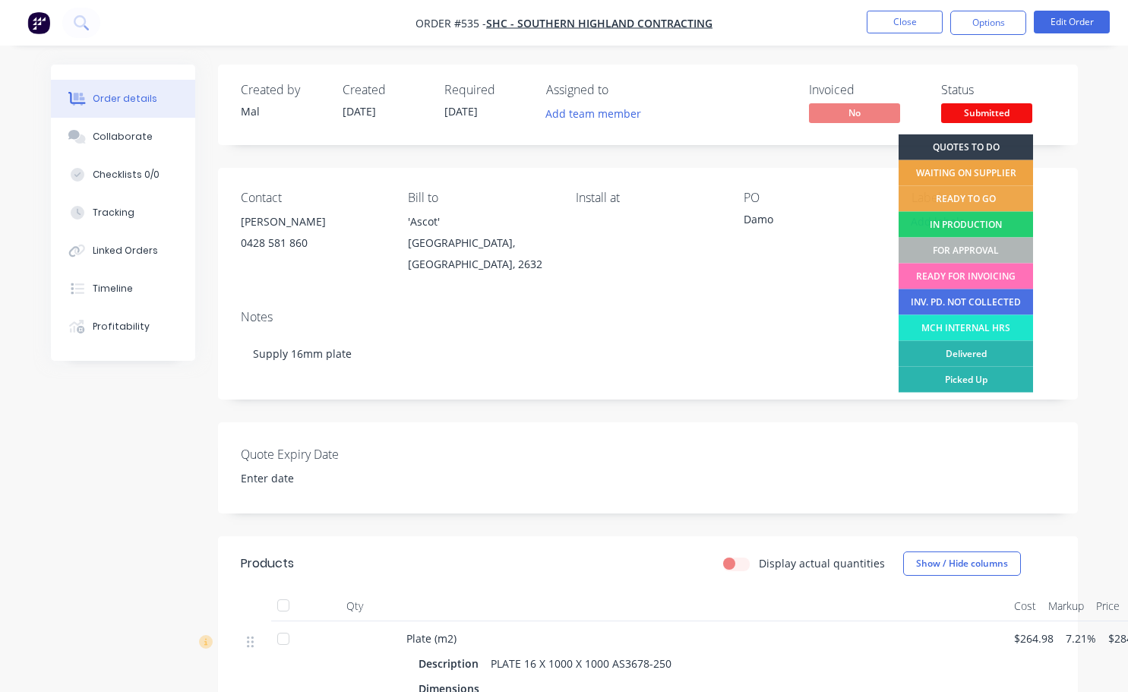
click at [940, 170] on div "WAITING ON SUPPLIER" at bounding box center [966, 173] width 134 height 26
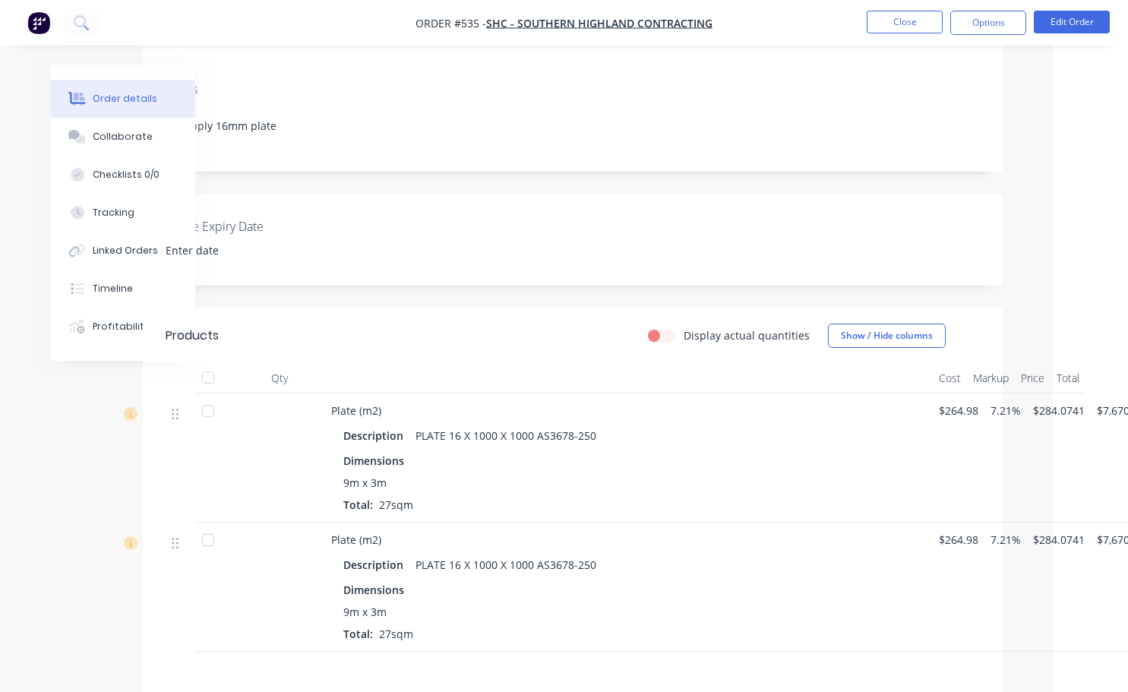
scroll to position [228, 96]
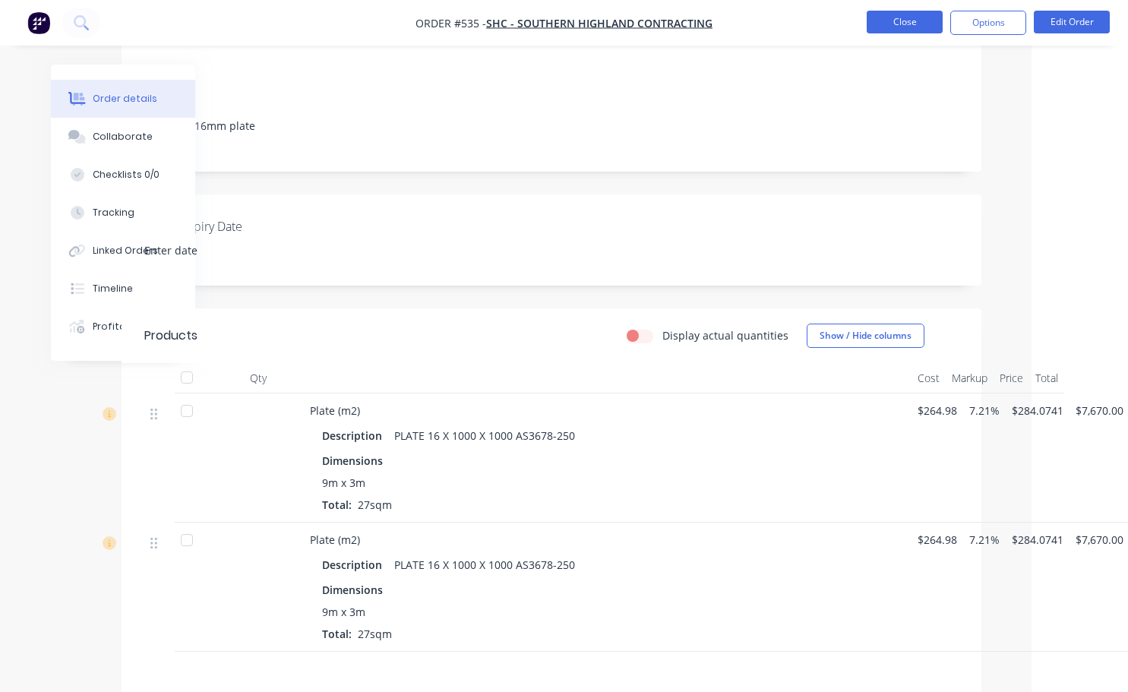
click at [918, 27] on button "Close" at bounding box center [905, 22] width 76 height 23
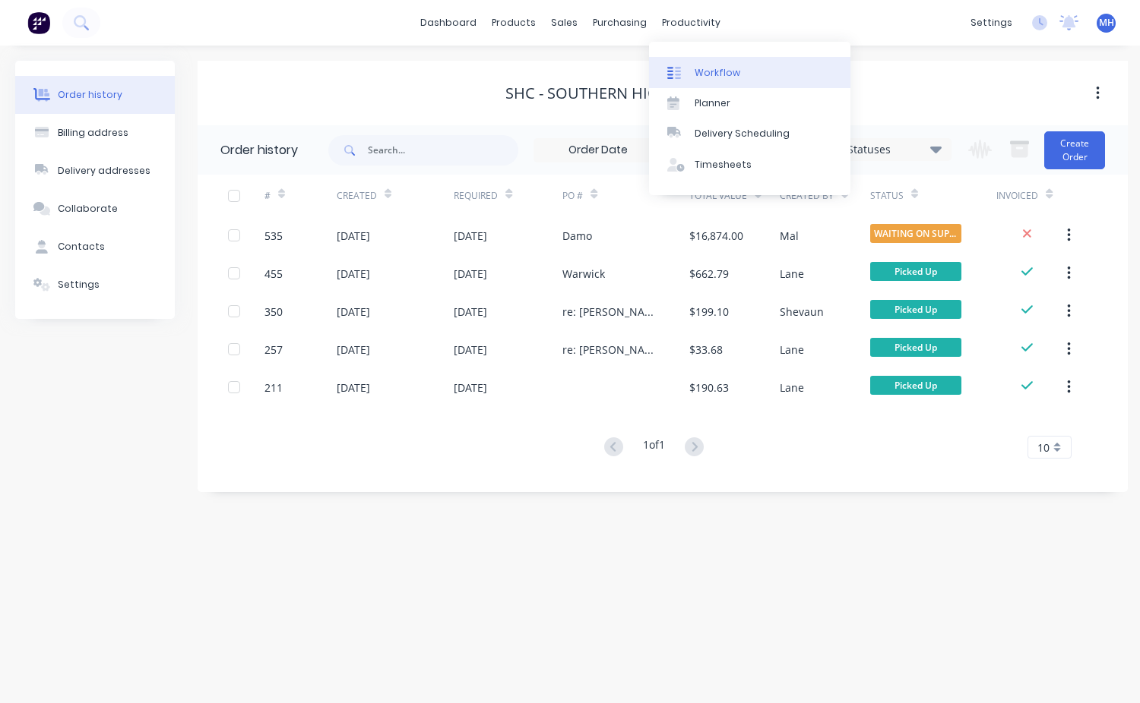
click at [725, 74] on div "Workflow" at bounding box center [717, 73] width 46 height 14
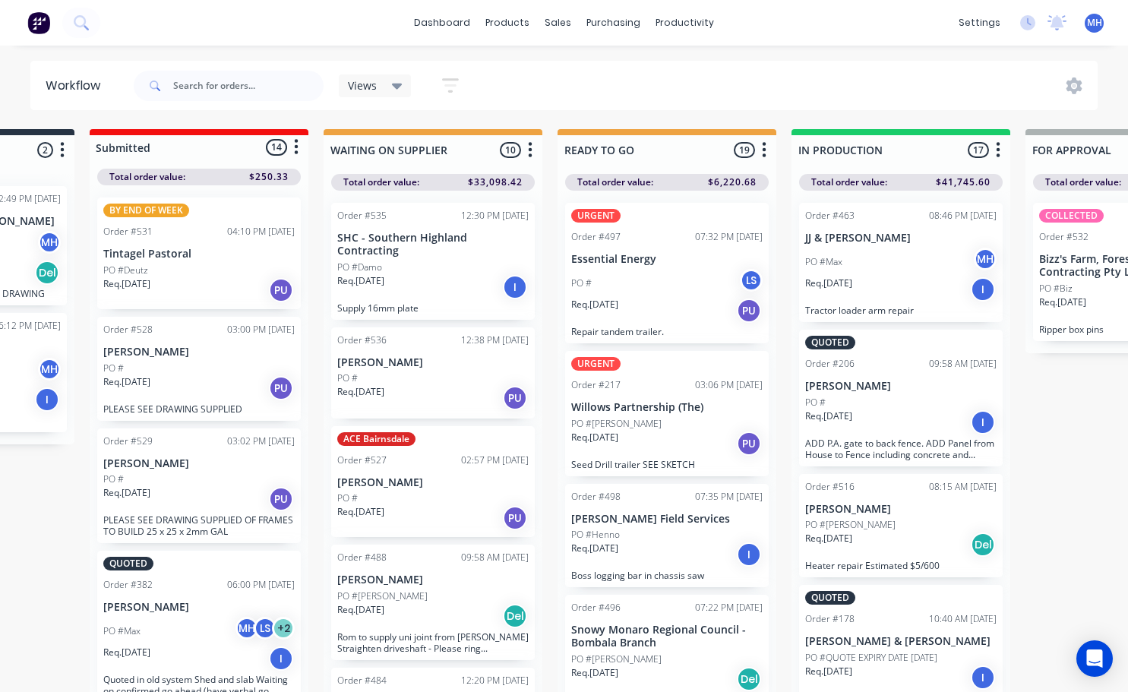
scroll to position [0, 175]
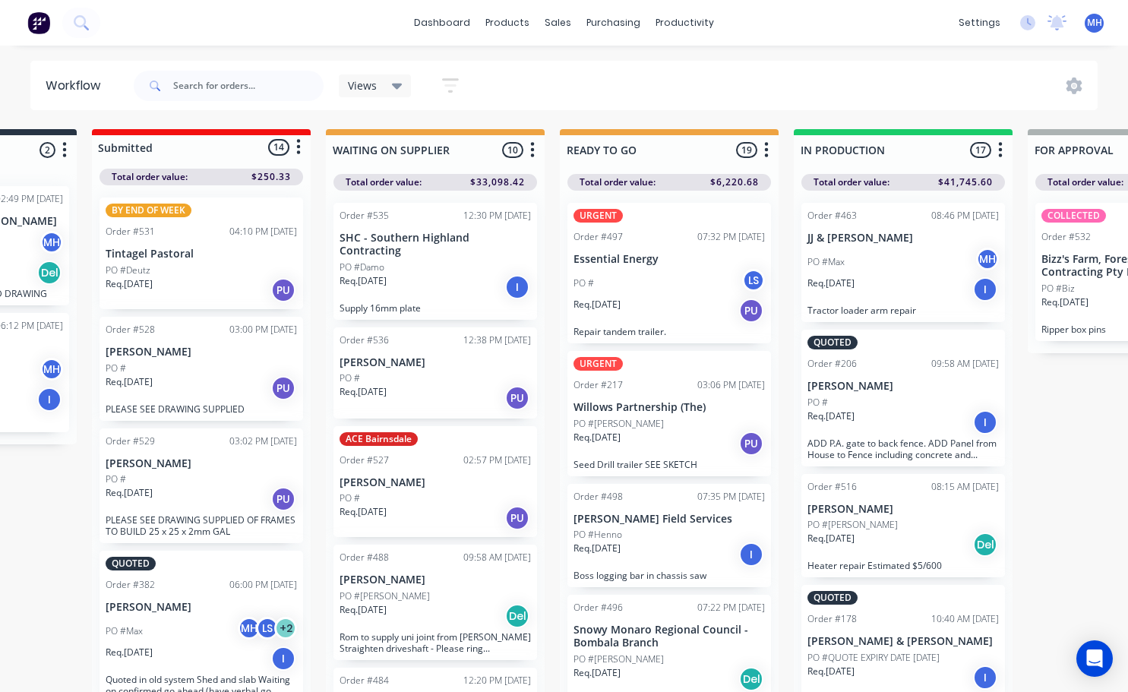
click at [864, 261] on div "PO #Max MH" at bounding box center [903, 262] width 191 height 29
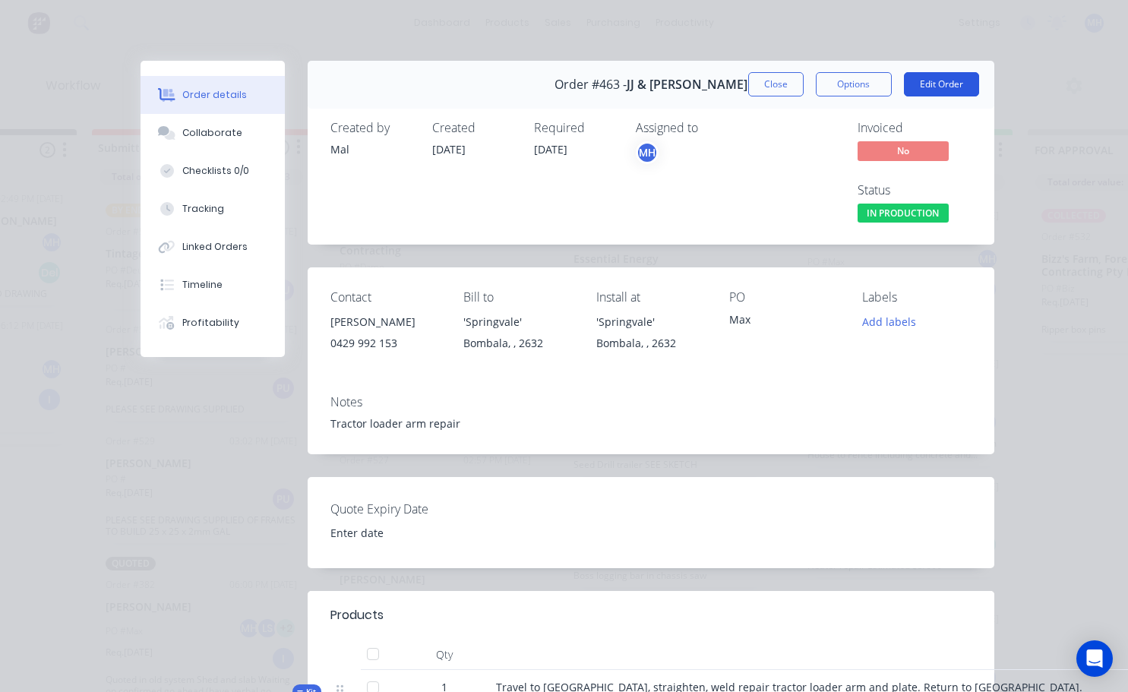
click at [928, 81] on button "Edit Order" at bounding box center [941, 84] width 75 height 24
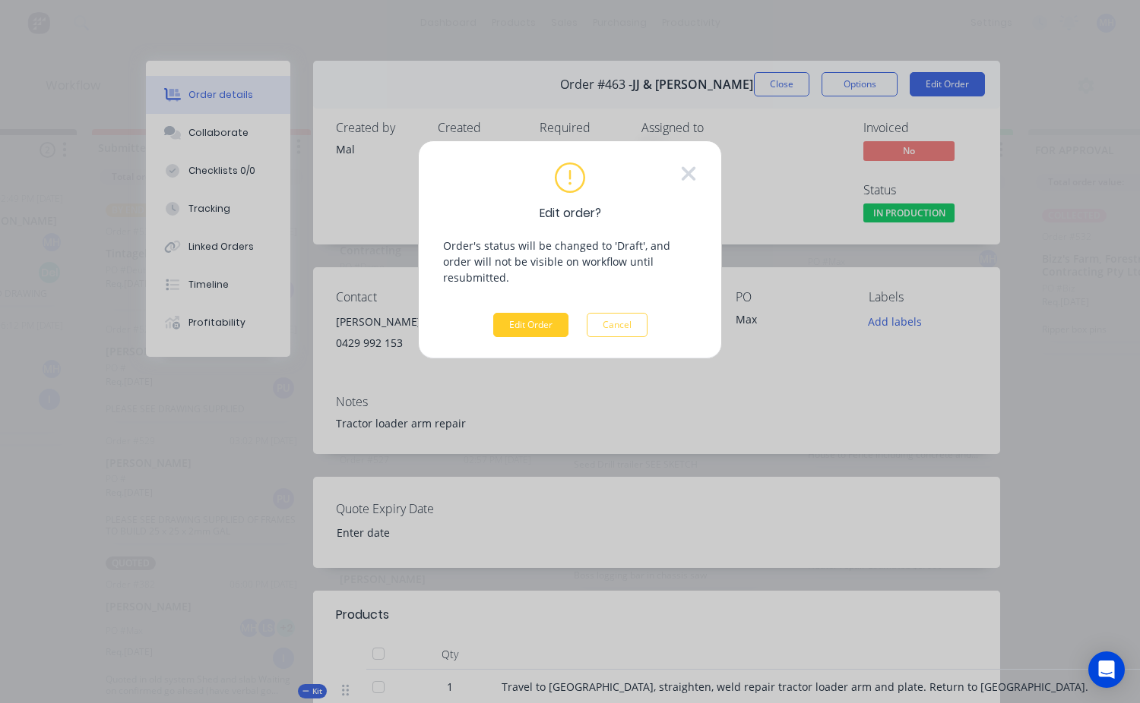
click at [530, 313] on button "Edit Order" at bounding box center [530, 325] width 75 height 24
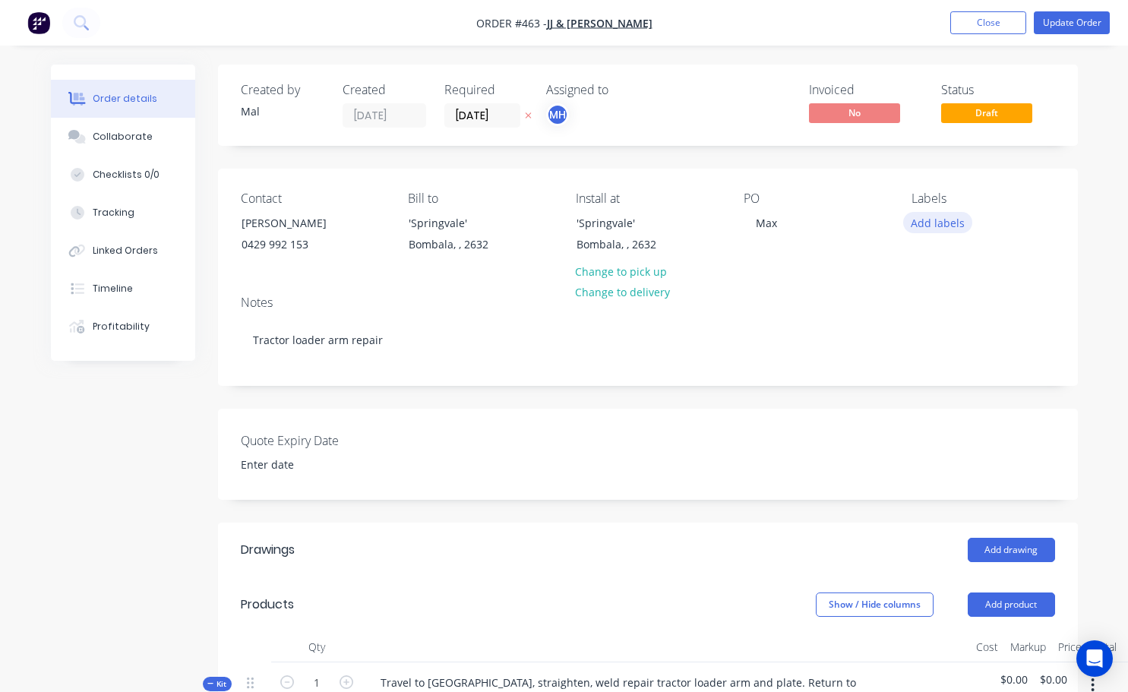
click at [956, 227] on button "Add labels" at bounding box center [938, 222] width 70 height 21
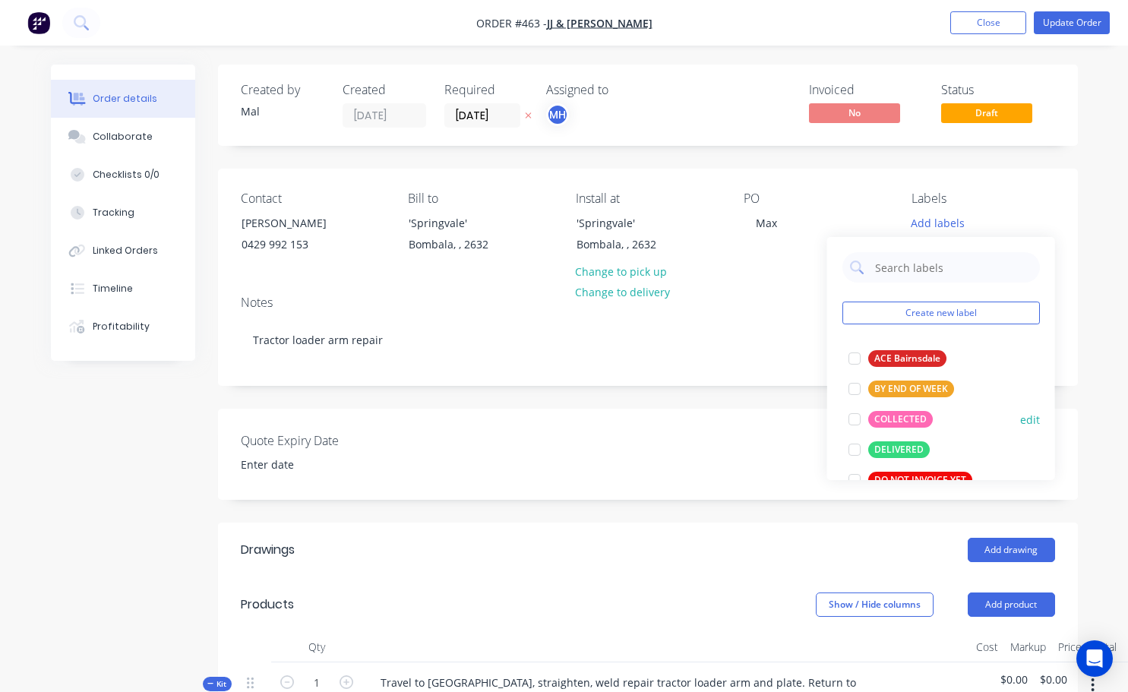
click at [857, 447] on div at bounding box center [854, 450] width 30 height 30
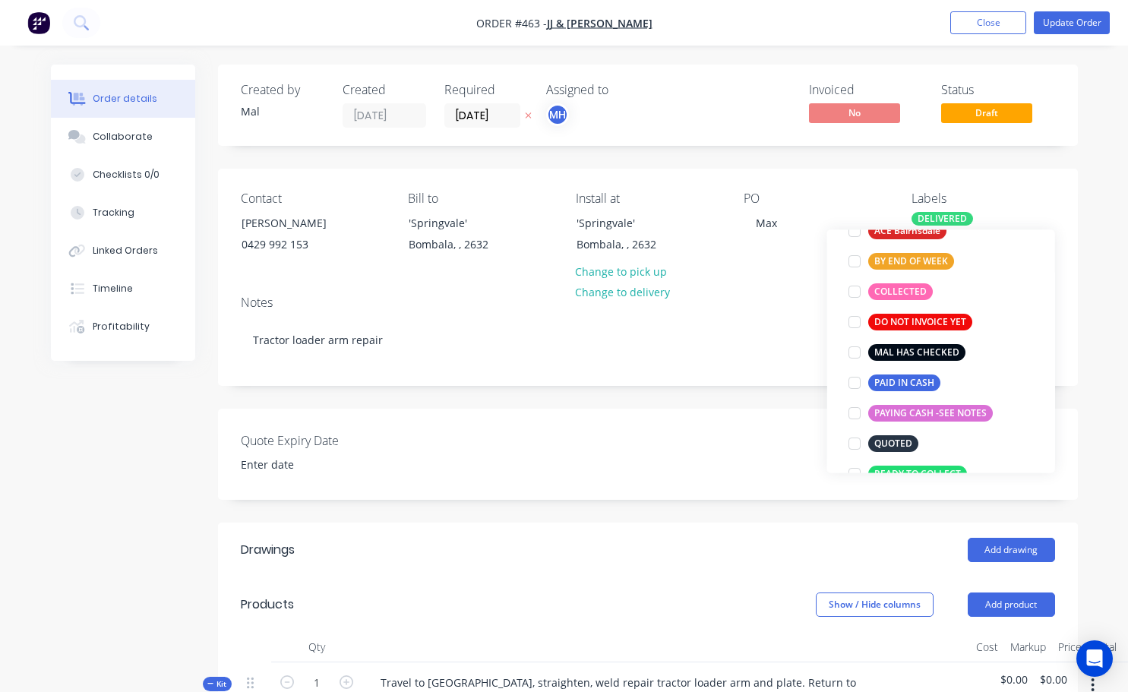
scroll to position [152, 0]
click at [854, 351] on div at bounding box center [854, 352] width 30 height 30
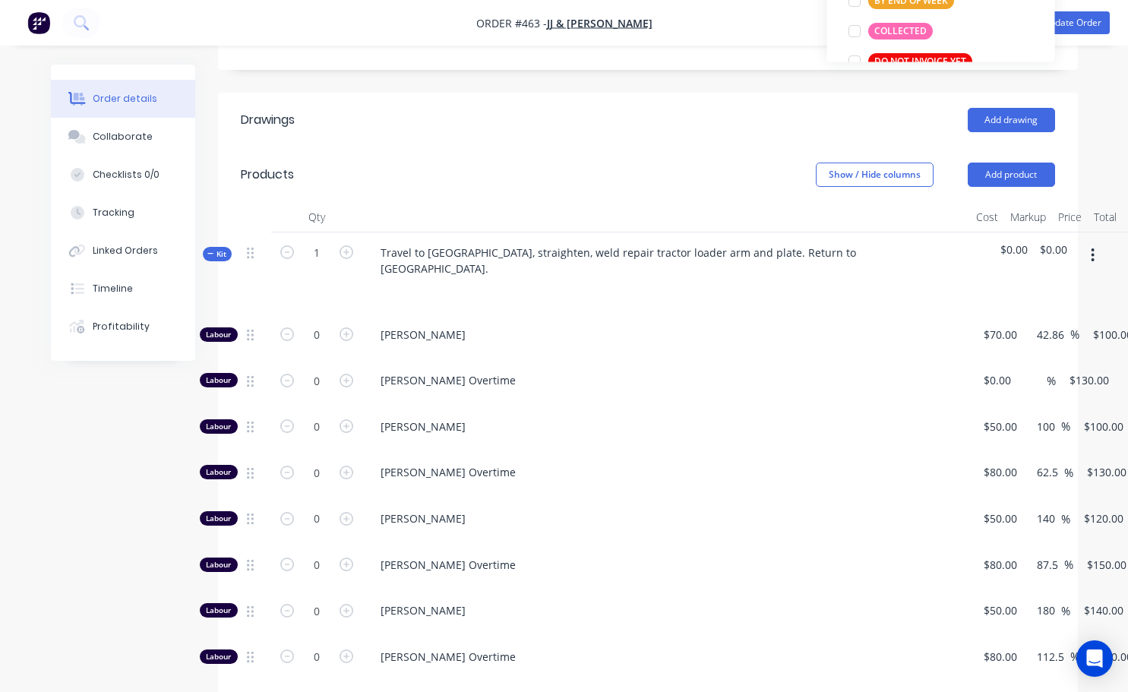
scroll to position [456, 0]
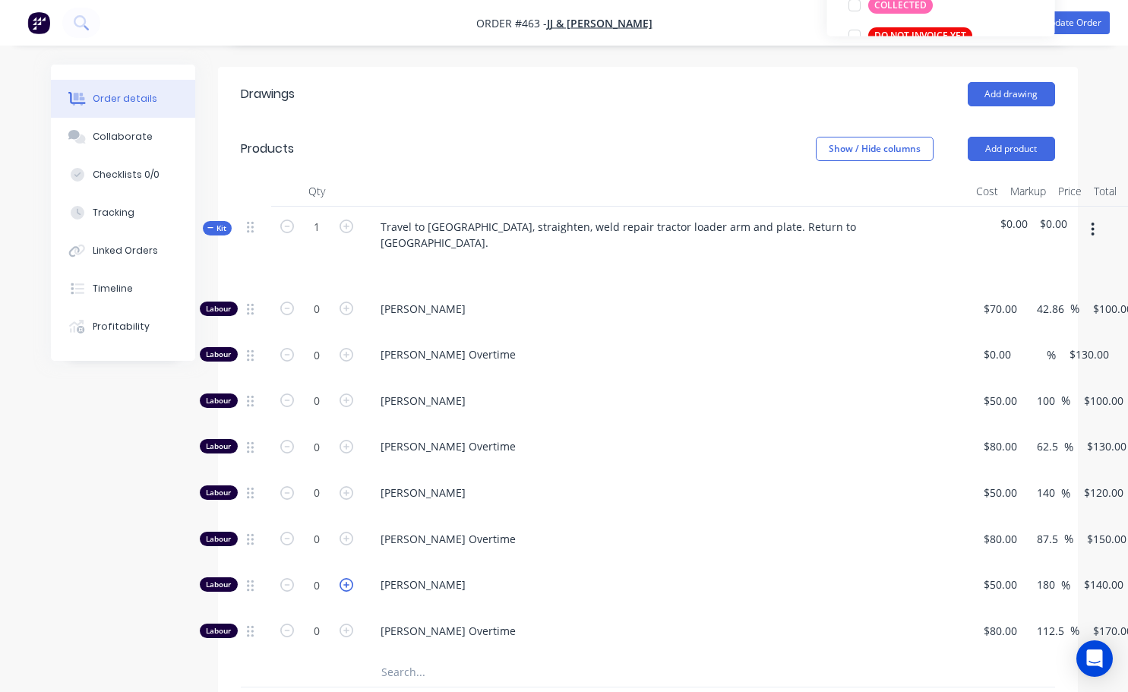
click at [345, 578] on icon "button" at bounding box center [347, 585] width 14 height 14
type input "1"
type input "$140.00"
click at [345, 578] on icon "button" at bounding box center [347, 585] width 14 height 14
type input "2"
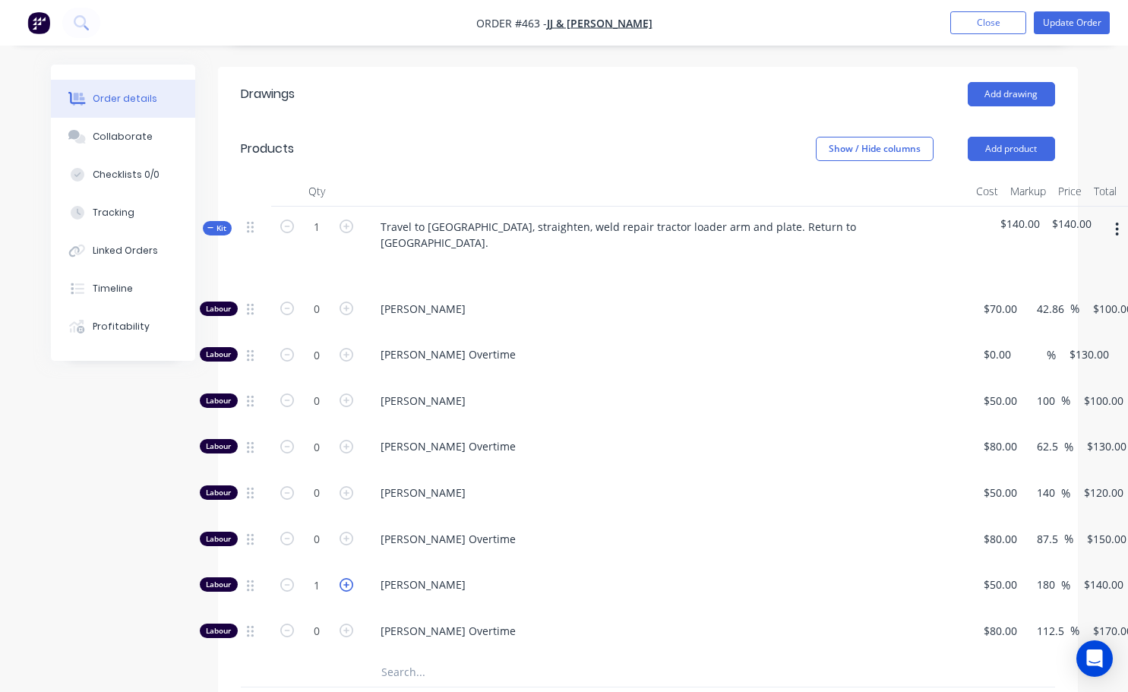
type input "$280.00"
click at [345, 578] on icon "button" at bounding box center [347, 585] width 14 height 14
type input "3"
type input "$420.00"
click at [326, 321] on input "3" at bounding box center [317, 309] width 40 height 23
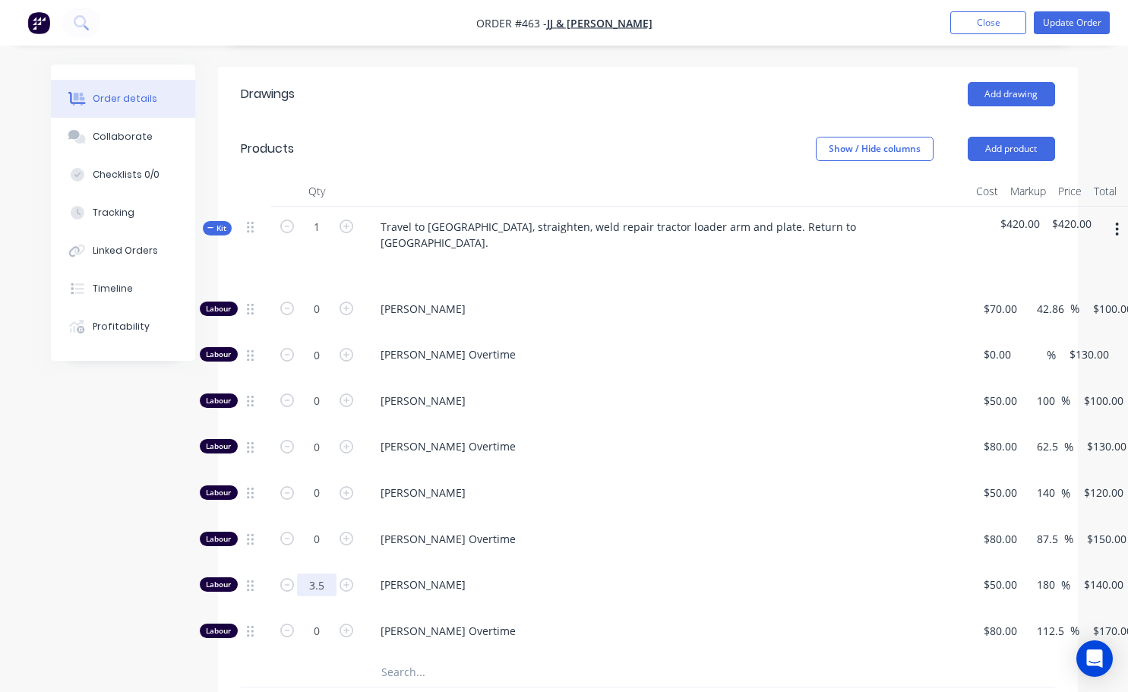
type input "3.5"
type input "$490.00"
click at [555, 531] on span "[PERSON_NAME] Overtime" at bounding box center [672, 539] width 583 height 16
click at [668, 656] on input "text" at bounding box center [533, 671] width 304 height 30
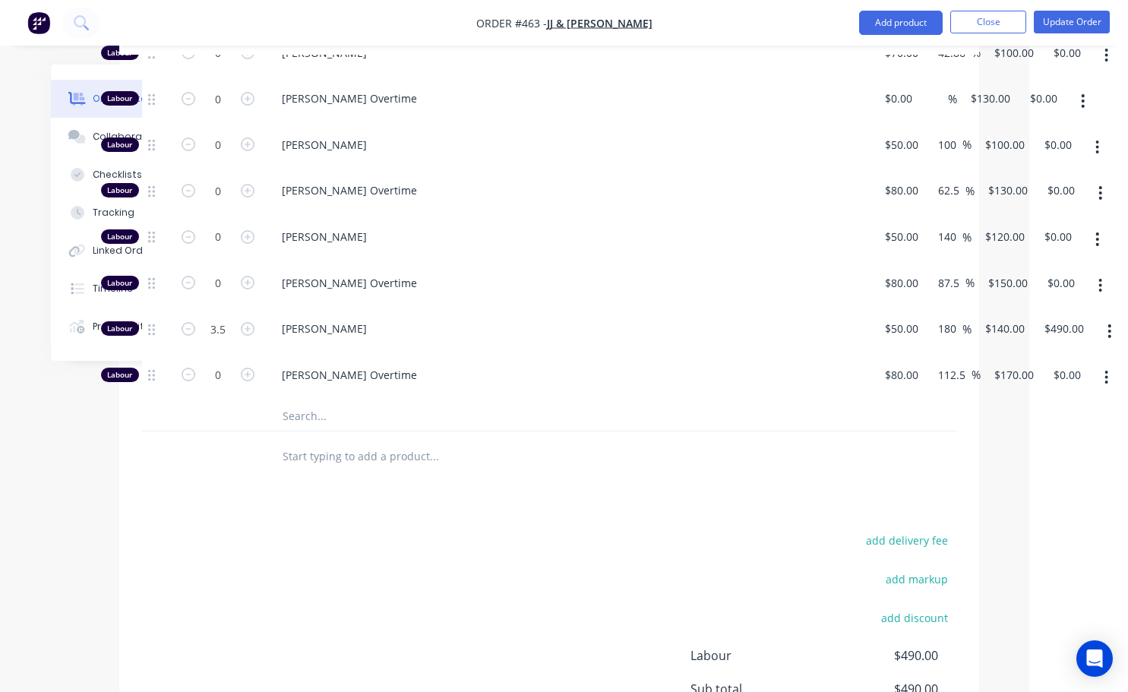
scroll to position [684, 99]
